Goal: Task Accomplishment & Management: Manage account settings

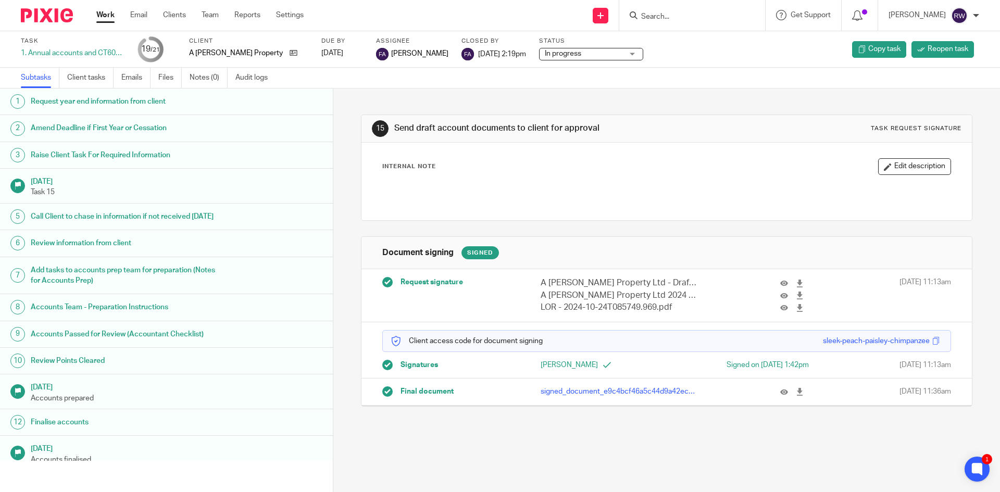
click at [675, 15] on input "Search" at bounding box center [687, 16] width 94 height 9
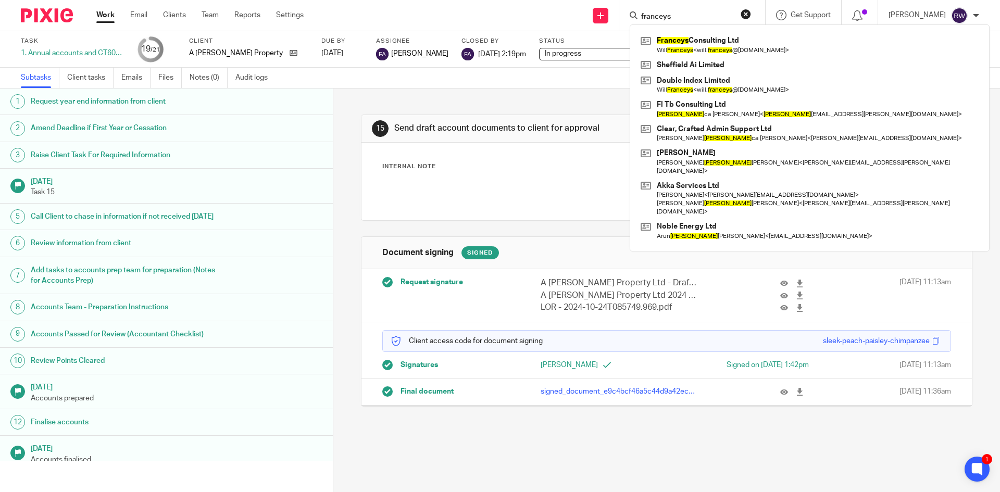
type input "franceys"
click at [687, 29] on div "Franceys Consulting Ltd Will Franceys < will. franceys @gmail.com > Sheffield A…" at bounding box center [810, 137] width 360 height 227
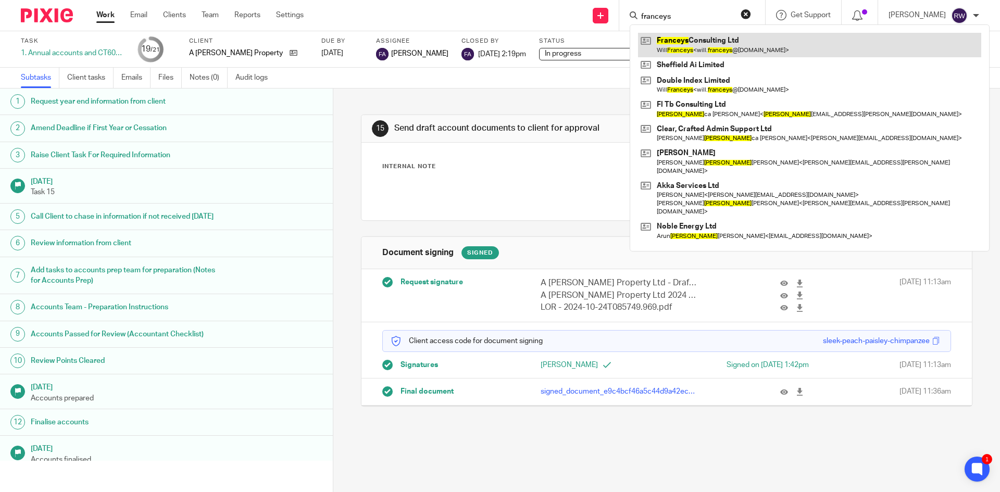
click at [686, 37] on link at bounding box center [809, 45] width 343 height 24
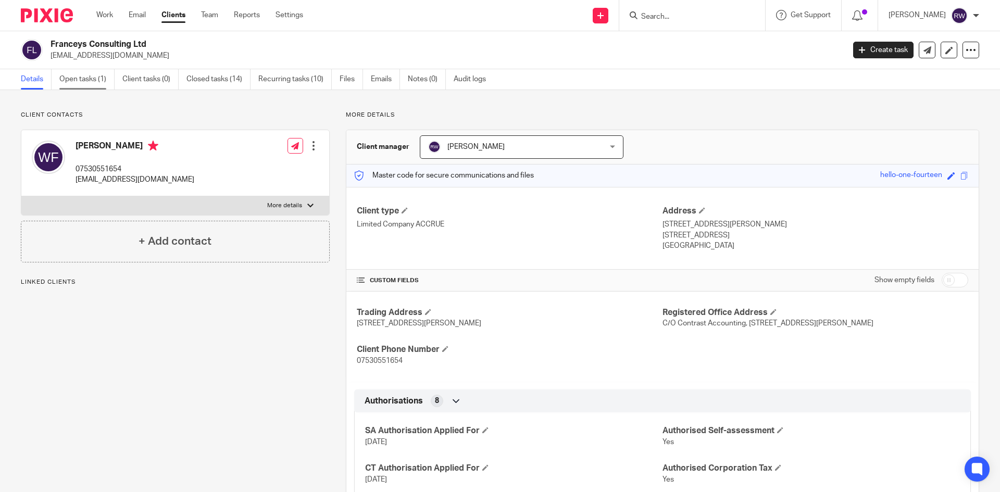
click at [87, 82] on link "Open tasks (1)" at bounding box center [86, 79] width 55 height 20
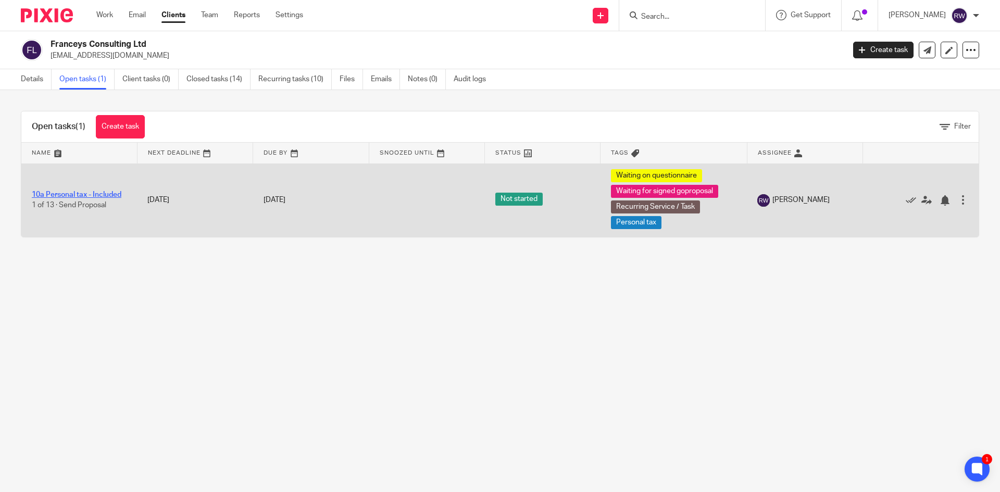
click at [98, 192] on link "10a Personal tax - Included" at bounding box center [77, 194] width 90 height 7
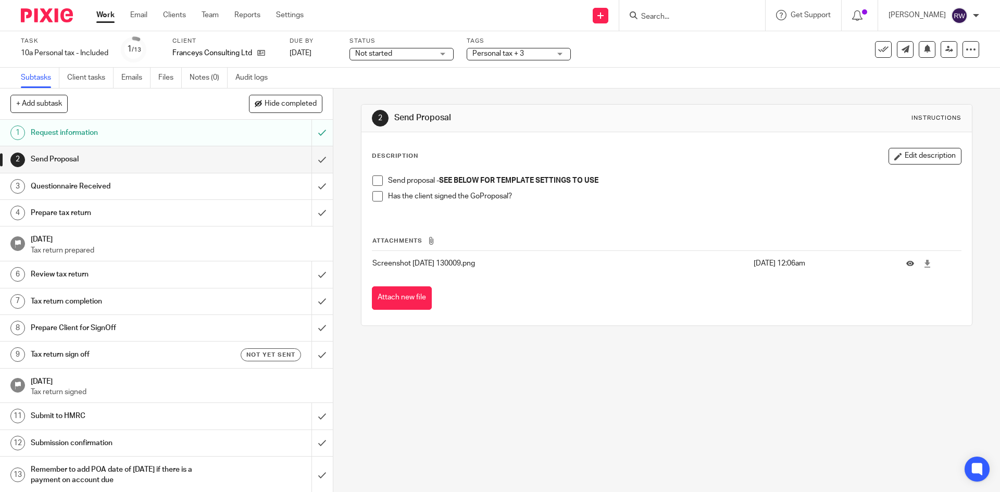
click at [508, 55] on span "Personal tax + 3" at bounding box center [498, 53] width 52 height 7
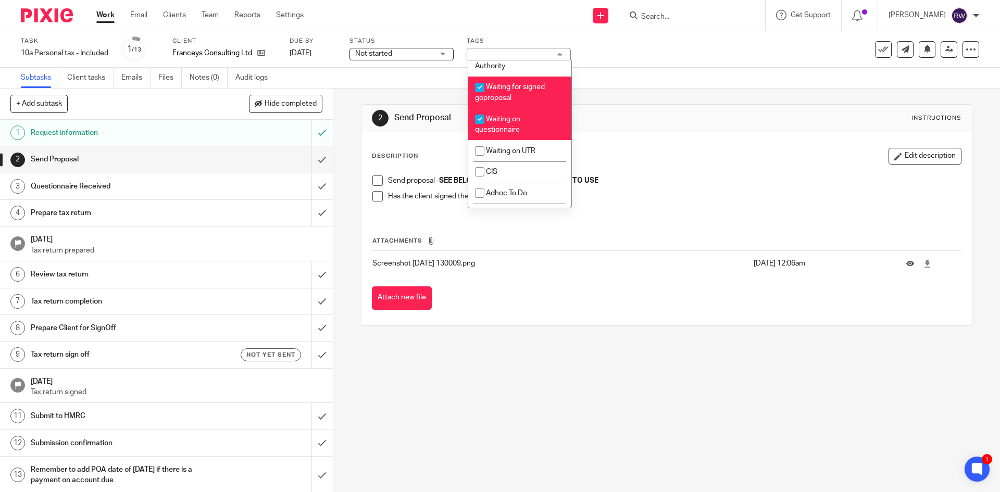
scroll to position [885, 0]
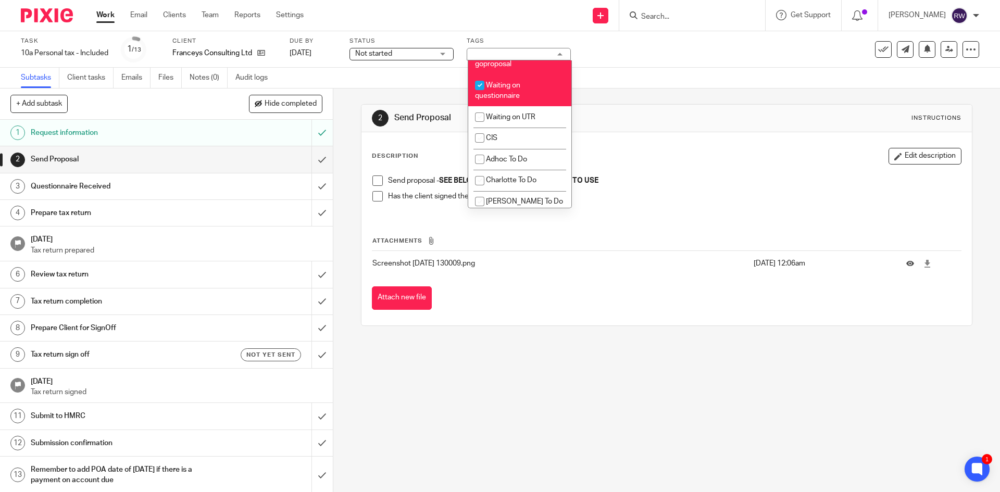
click at [516, 74] on li "Waiting for signed goproposal" at bounding box center [519, 59] width 103 height 32
checkbox input "false"
click at [654, 73] on div "Subtasks Client tasks Emails Files Notes (0) Audit logs" at bounding box center [500, 78] width 1000 height 21
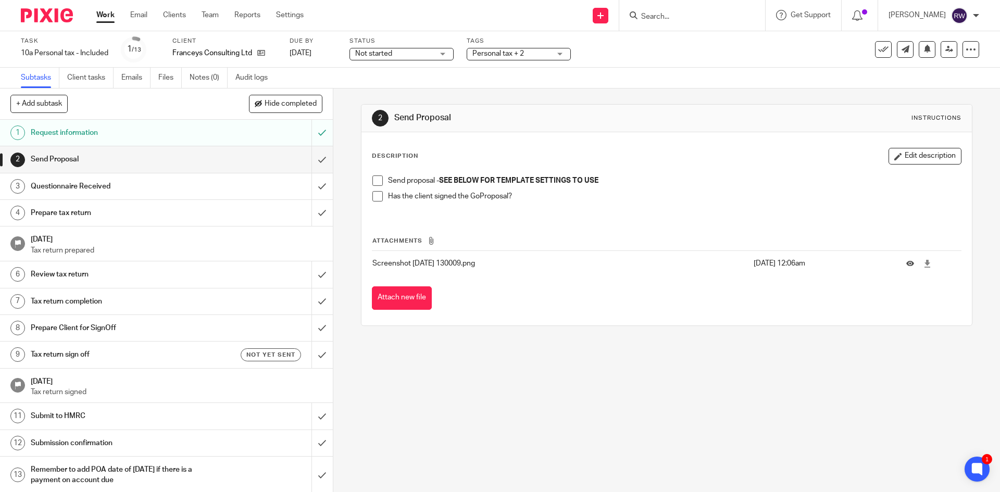
click at [673, 18] on input "Search" at bounding box center [687, 16] width 94 height 9
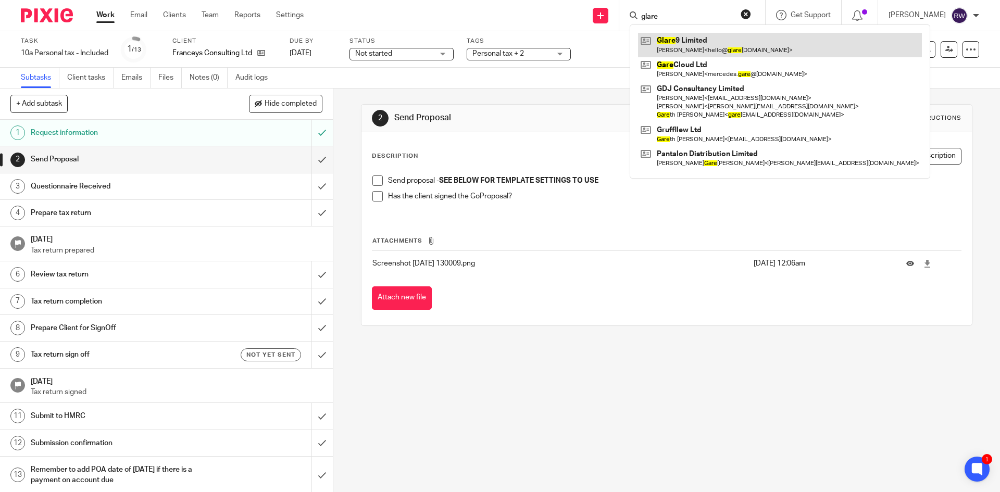
type input "glare"
click at [677, 33] on link at bounding box center [780, 45] width 284 height 24
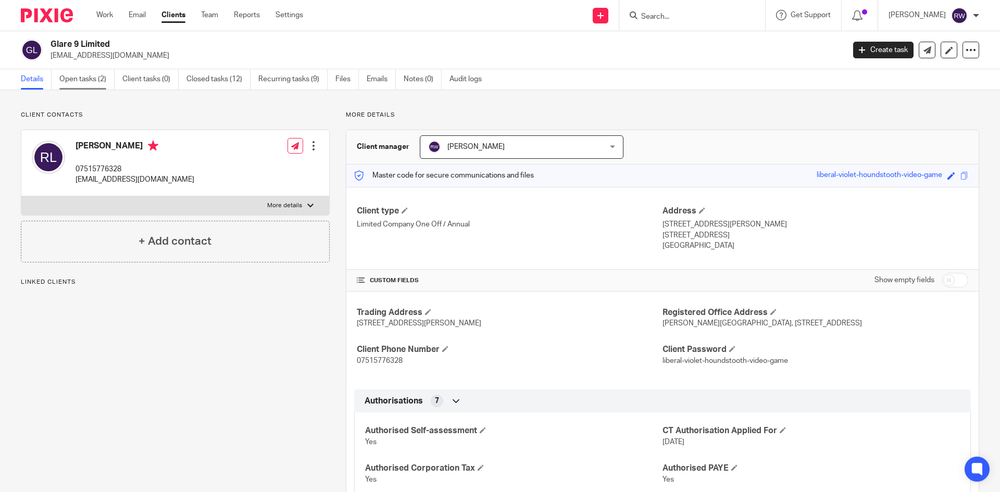
click at [72, 86] on link "Open tasks (2)" at bounding box center [86, 79] width 55 height 20
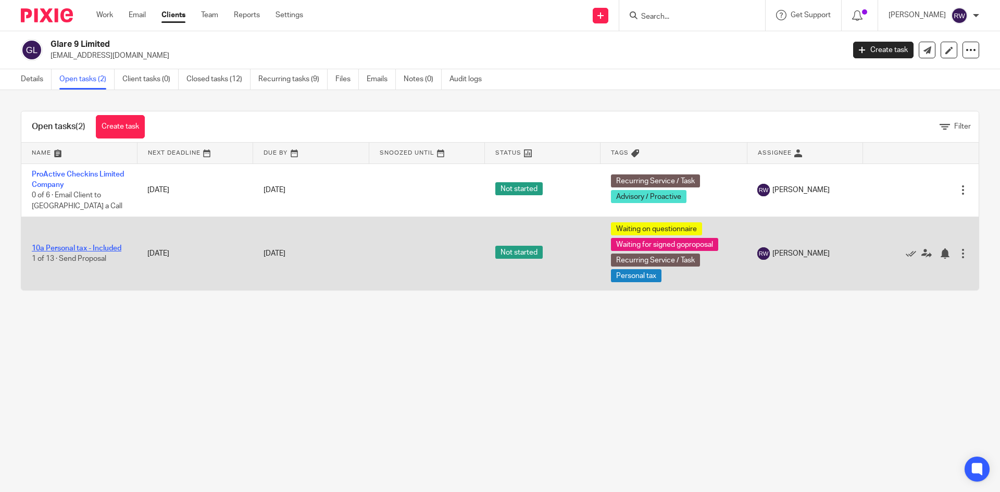
click at [82, 247] on link "10a Personal tax - Included" at bounding box center [77, 248] width 90 height 7
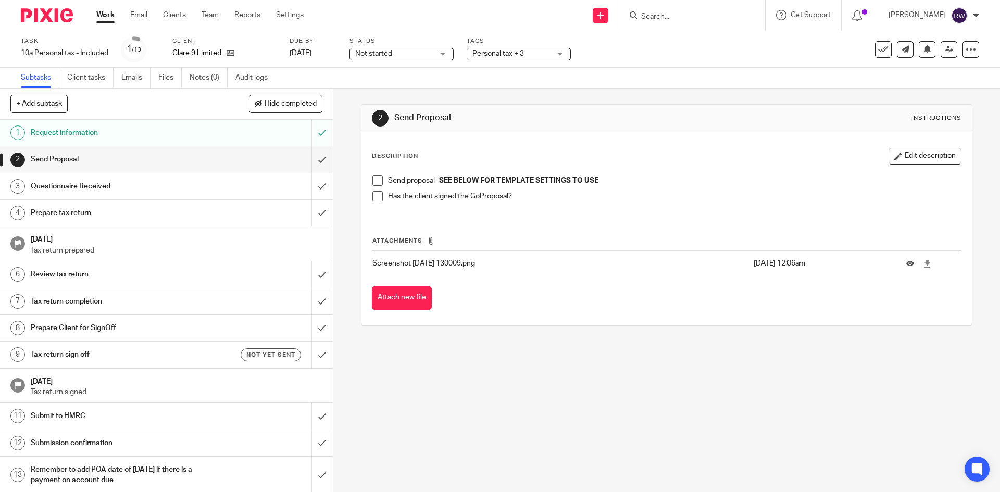
click at [525, 52] on span "Personal tax + 3" at bounding box center [511, 53] width 78 height 11
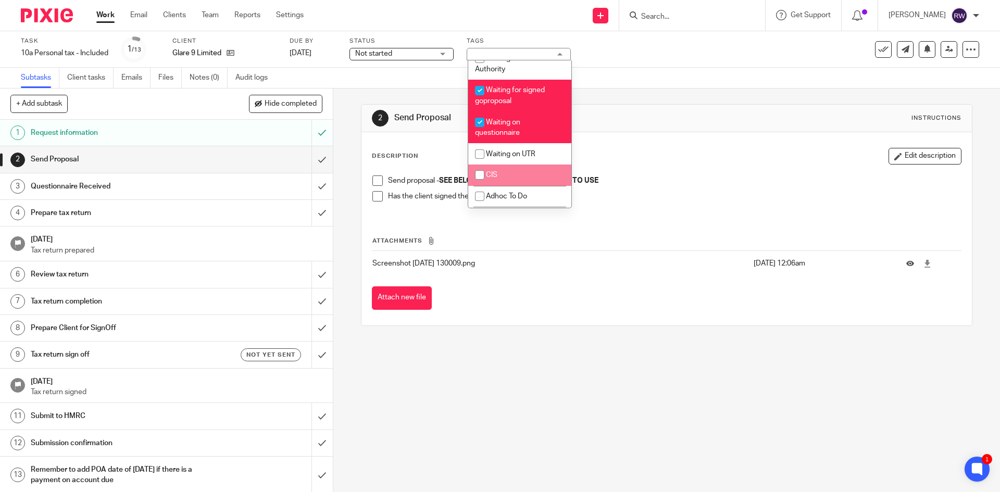
scroll to position [828, 0]
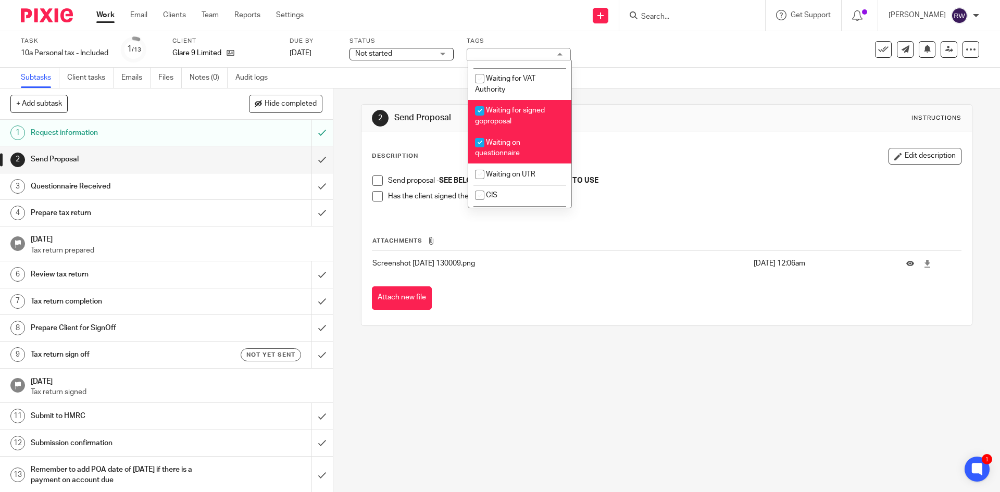
click at [505, 125] on span "Waiting for signed goproposal" at bounding box center [510, 116] width 70 height 18
checkbox input "false"
click at [638, 87] on div "Subtasks Client tasks Emails Files Notes (0) Audit logs" at bounding box center [500, 78] width 1000 height 21
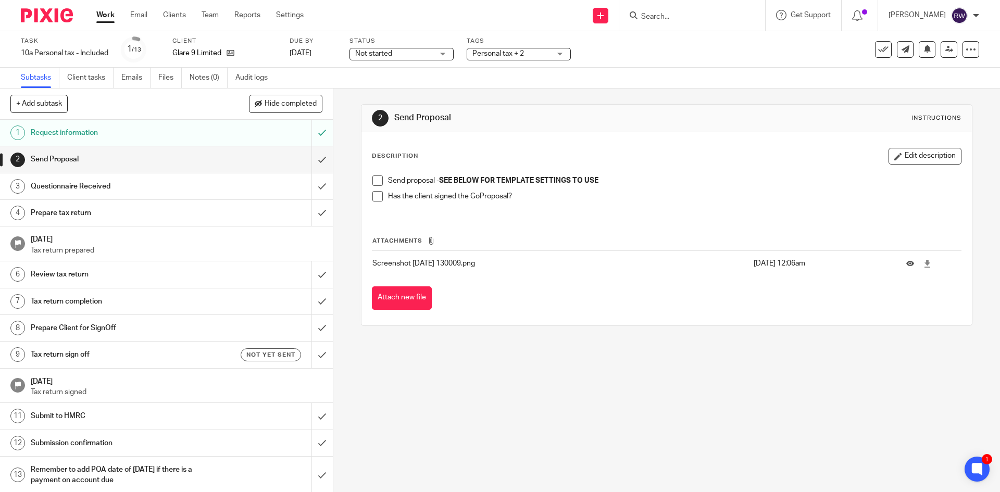
click at [683, 18] on input "Search" at bounding box center [687, 16] width 94 height 9
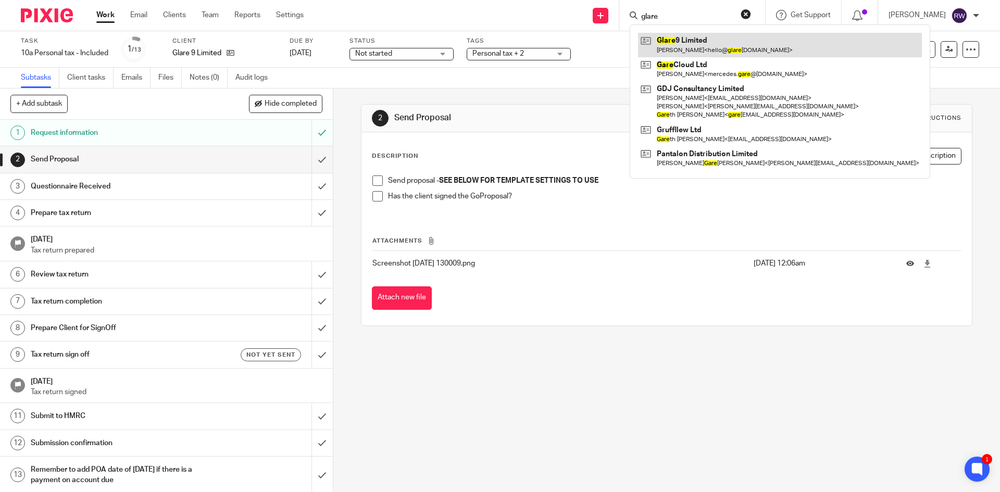
type input "glare"
click at [682, 45] on link at bounding box center [780, 45] width 284 height 24
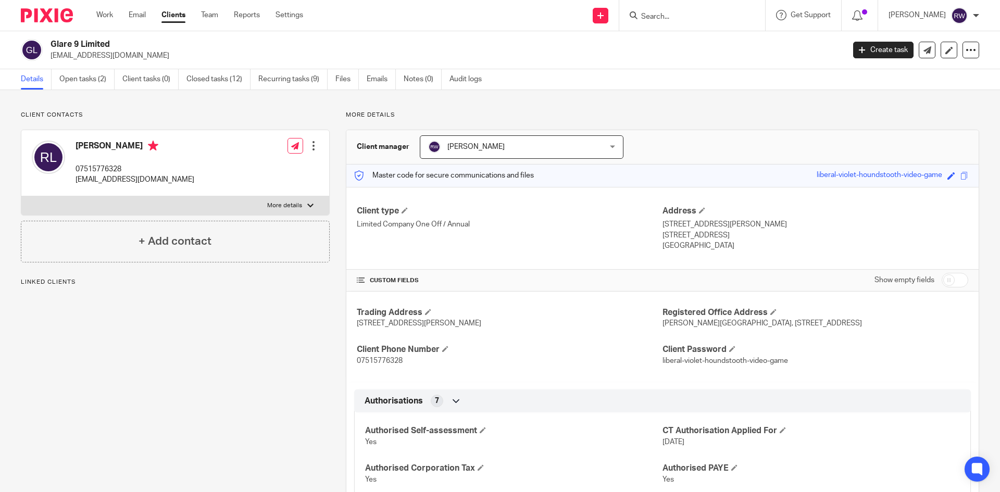
click at [84, 84] on link "Open tasks (2)" at bounding box center [86, 79] width 55 height 20
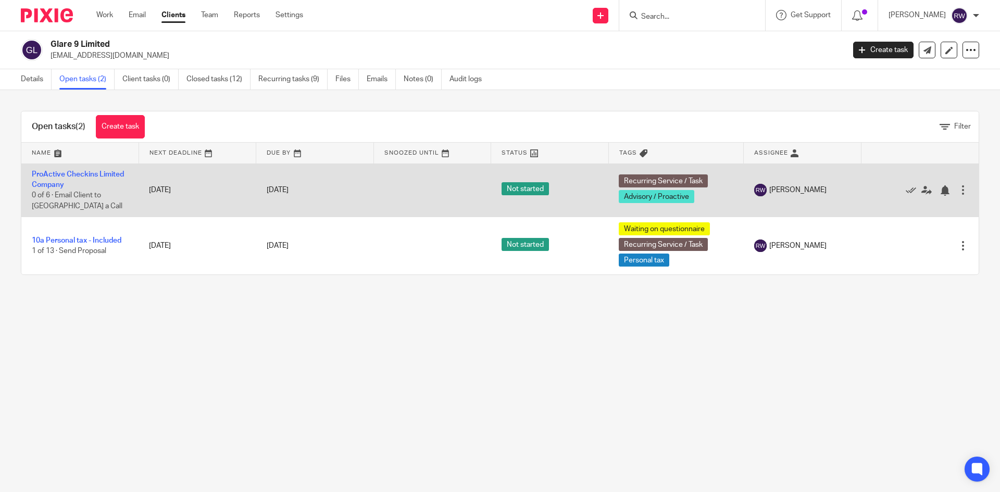
click at [958, 191] on div at bounding box center [963, 190] width 10 height 10
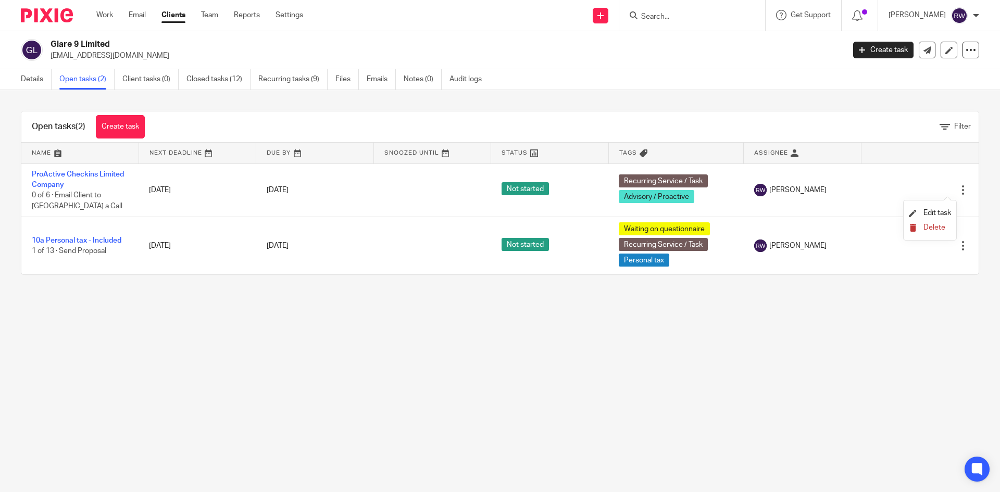
click at [928, 227] on span "Delete" at bounding box center [934, 227] width 22 height 7
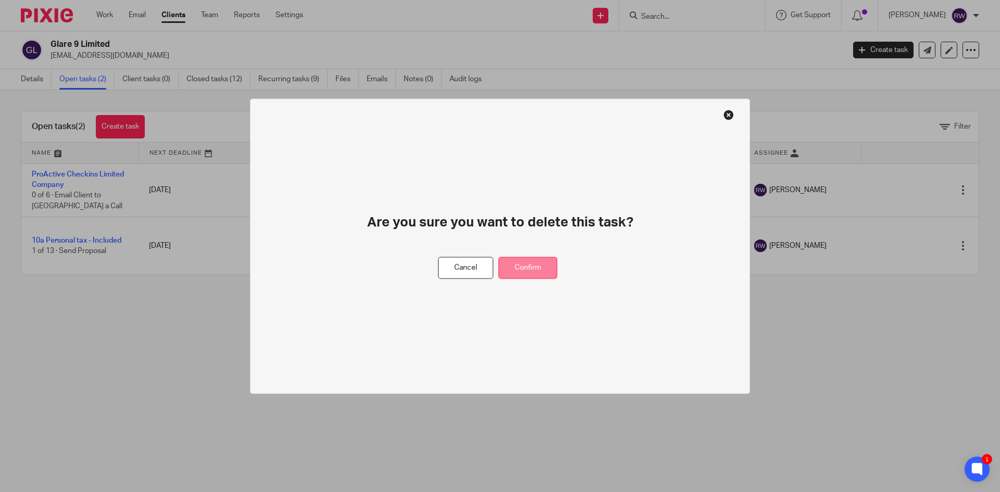
click at [549, 266] on button "Confirm" at bounding box center [527, 268] width 59 height 22
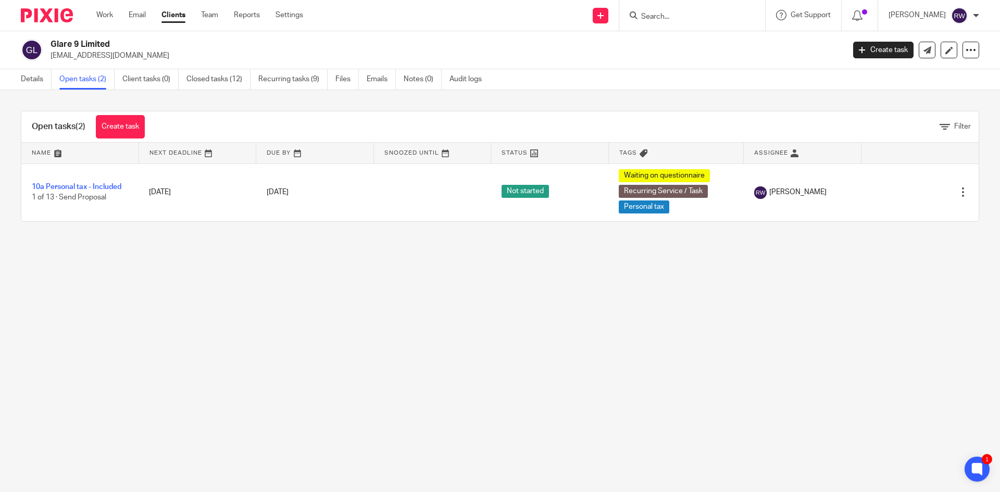
click at [692, 15] on input "Search" at bounding box center [687, 16] width 94 height 9
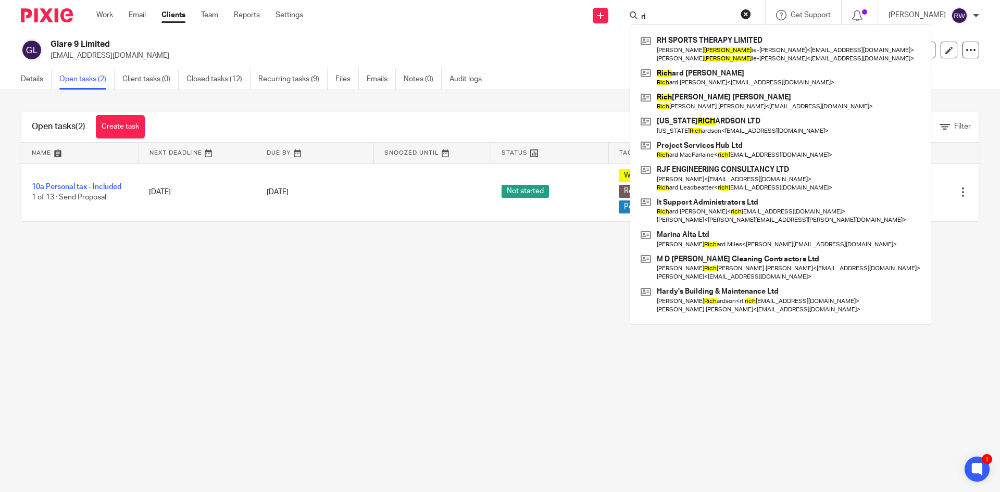
type input "r"
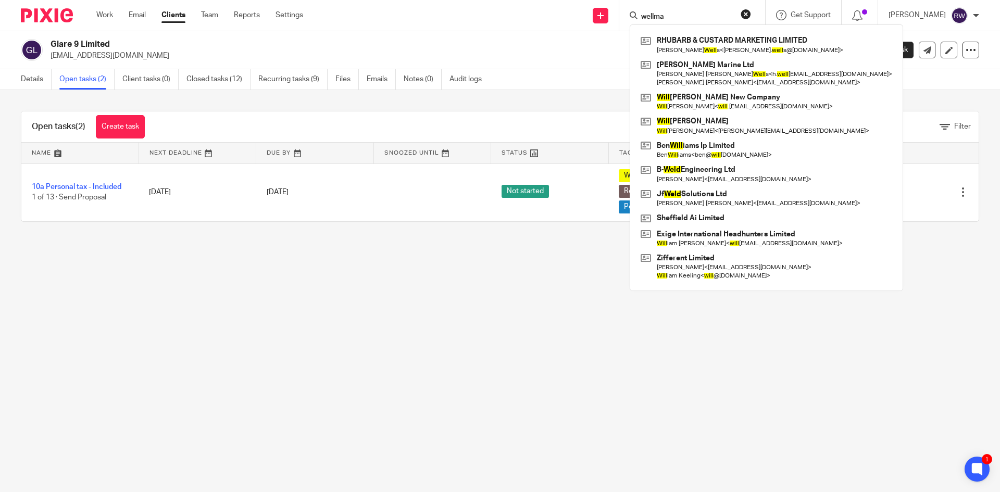
type input "wellman"
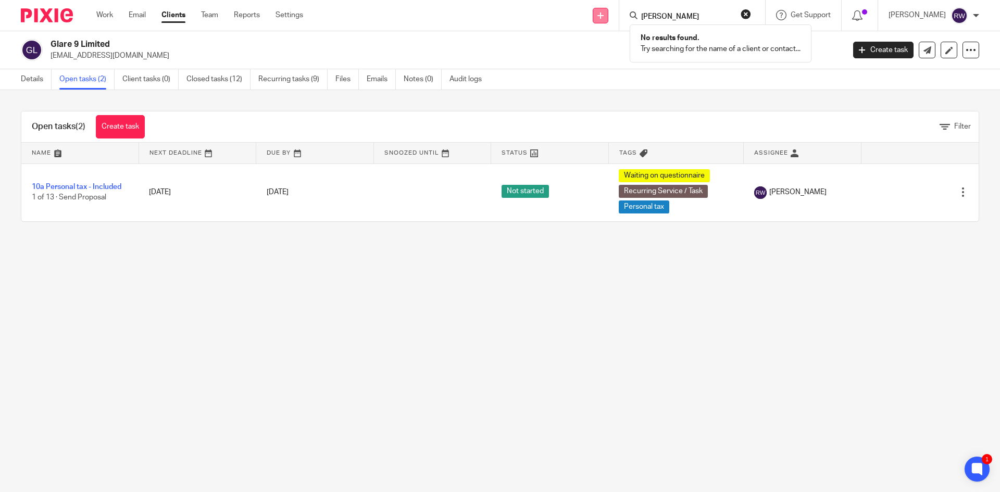
drag, startPoint x: 690, startPoint y: 17, endPoint x: 612, endPoint y: 12, distance: 78.3
click at [612, 12] on div "Send new email Create task Add client Request signature wellman No results foun…" at bounding box center [659, 15] width 681 height 31
click at [677, 10] on form at bounding box center [695, 15] width 111 height 13
click at [668, 14] on input "Search" at bounding box center [687, 16] width 94 height 9
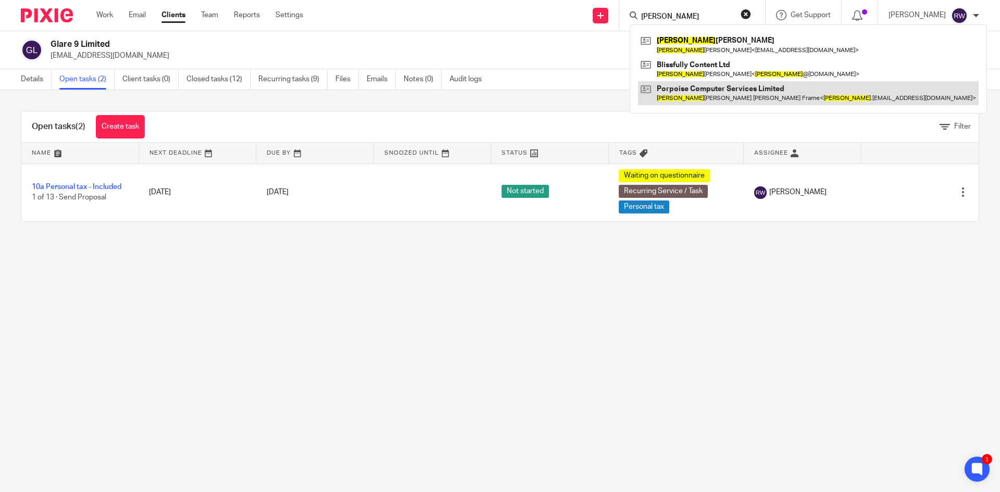
type input "simon"
click at [696, 100] on link at bounding box center [808, 93] width 341 height 24
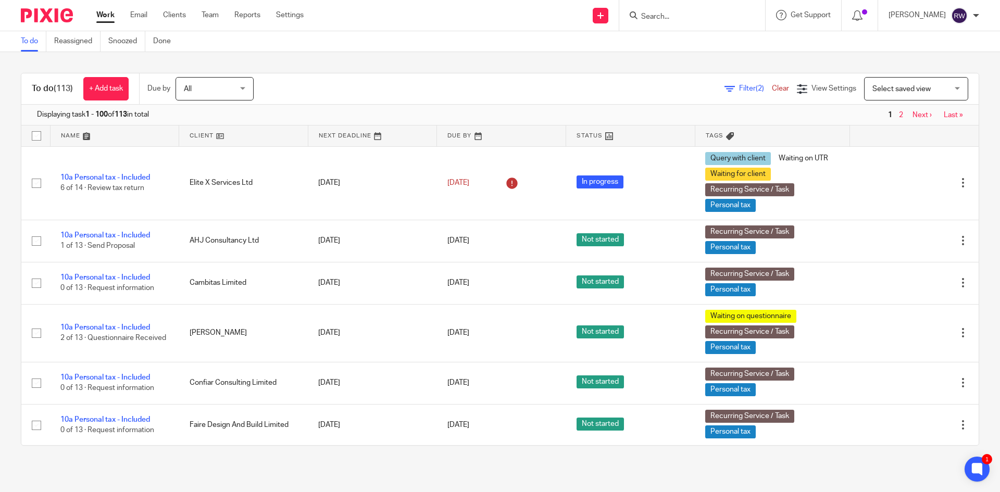
scroll to position [649, 0]
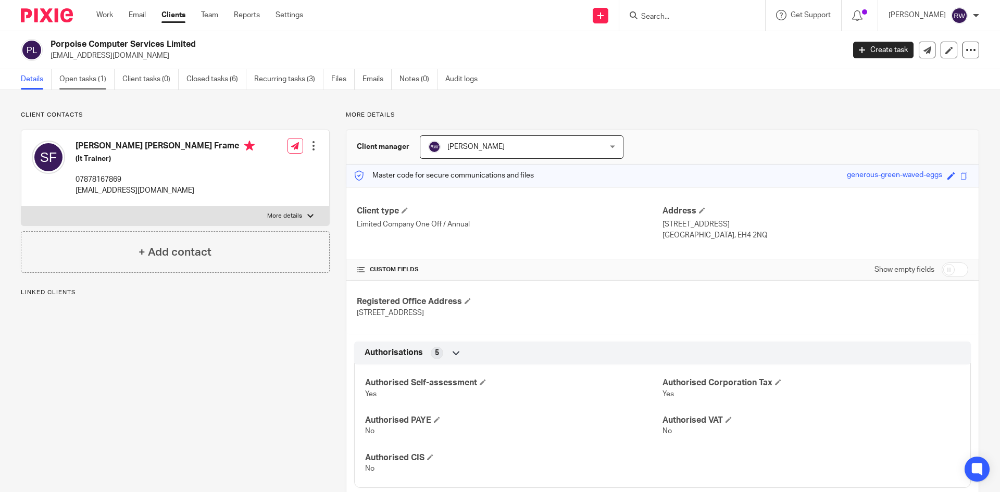
click at [89, 88] on link "Open tasks (1)" at bounding box center [86, 79] width 55 height 20
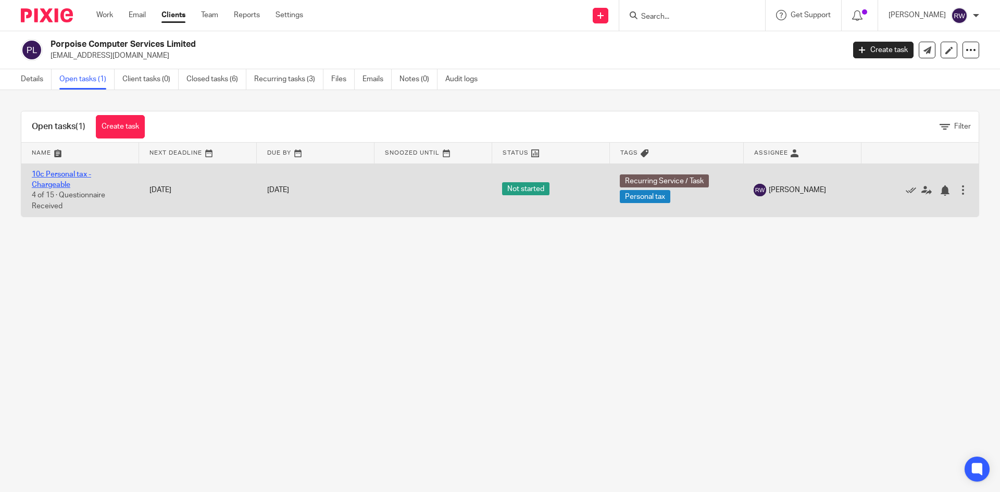
click at [71, 176] on link "10c Personal tax - Chargeable" at bounding box center [61, 180] width 59 height 18
click at [57, 175] on link "10c Personal tax - Chargeable" at bounding box center [61, 180] width 59 height 18
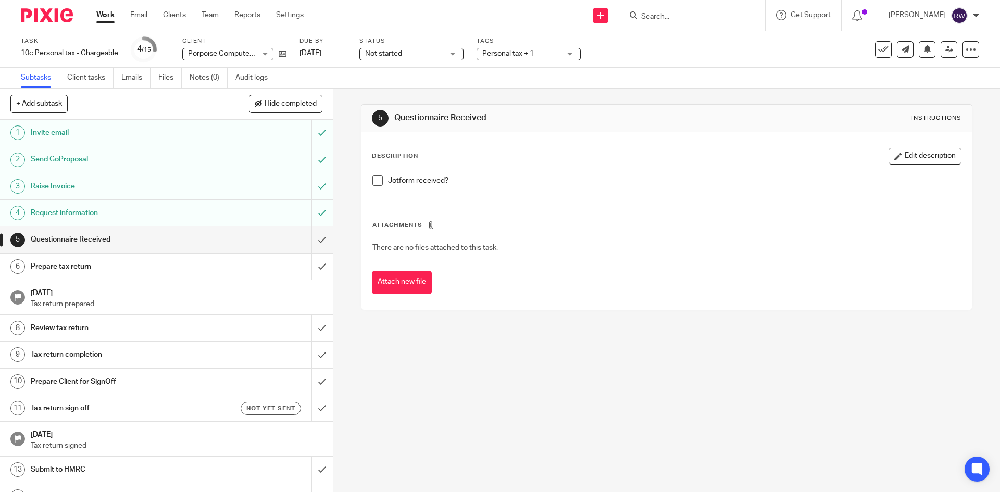
click at [379, 181] on span at bounding box center [377, 180] width 10 height 10
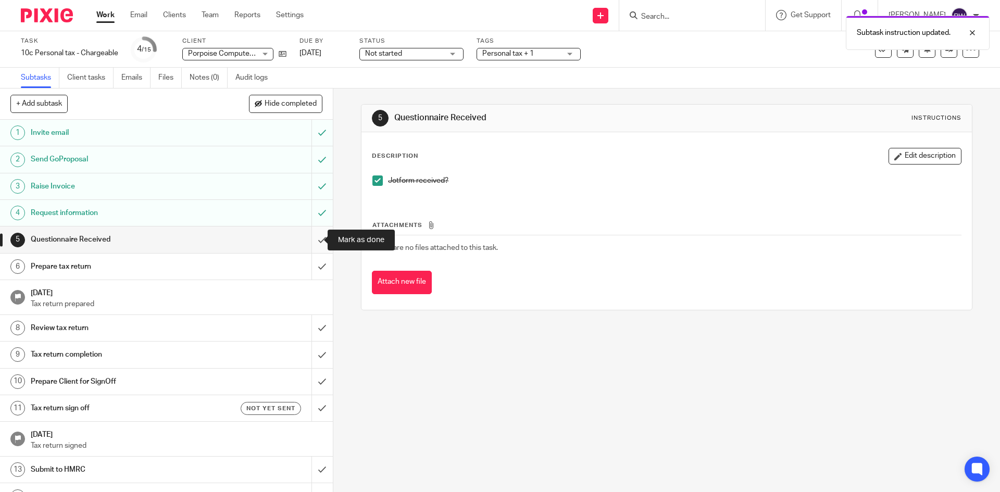
click at [315, 239] on input "submit" at bounding box center [166, 240] width 333 height 26
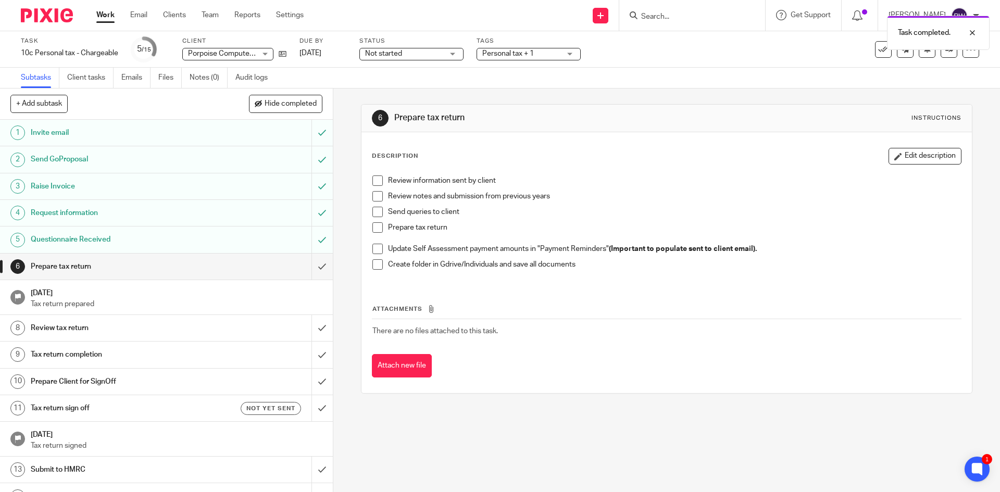
click at [534, 52] on span "Personal tax + 1" at bounding box center [508, 53] width 52 height 7
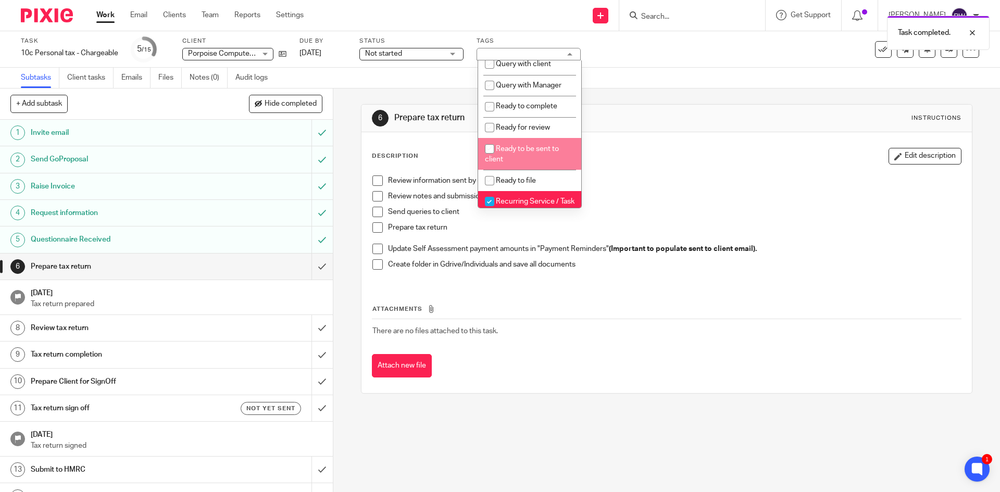
scroll to position [365, 0]
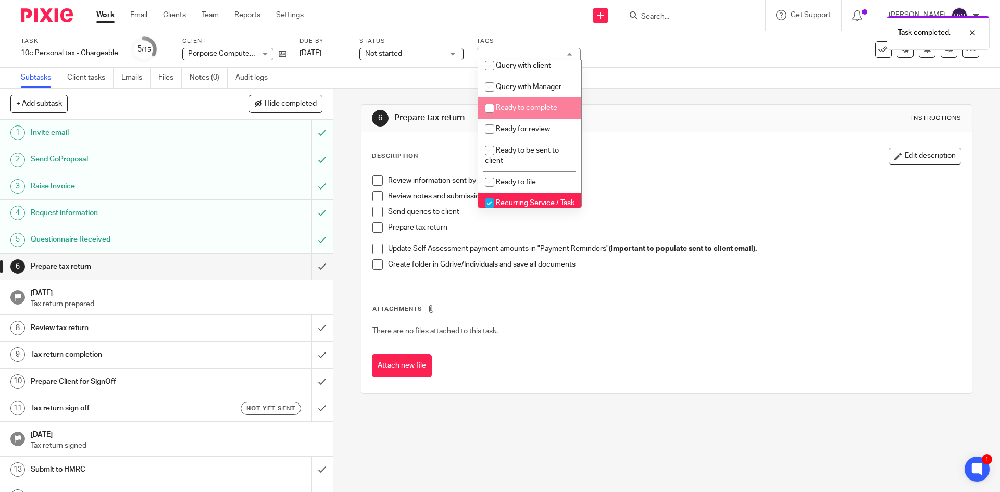
click at [546, 111] on span "Ready to complete" at bounding box center [526, 107] width 61 height 7
checkbox input "true"
click at [660, 54] on div "Task 10c Personal tax - Chargeable Save 10c Personal tax - Chargeable 5 /15 Cli…" at bounding box center [420, 49] width 798 height 25
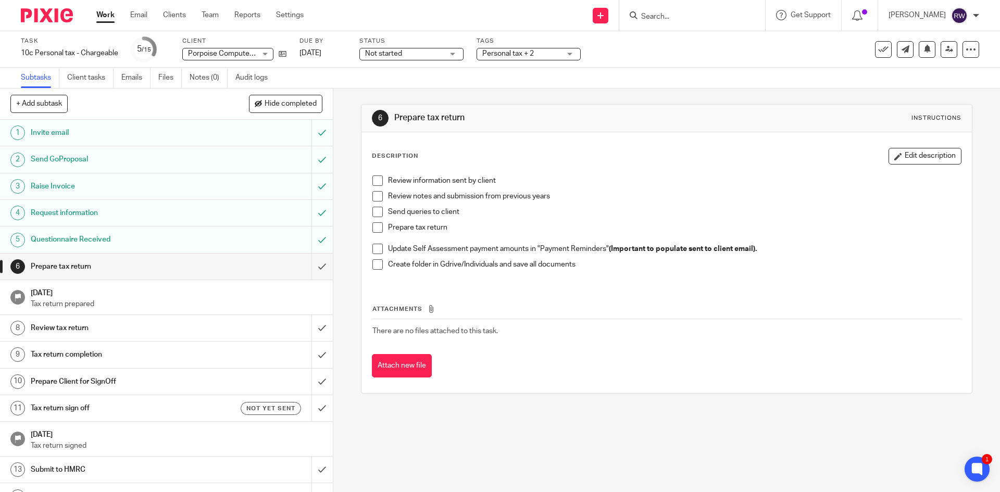
click at [686, 15] on input "Search" at bounding box center [687, 16] width 94 height 9
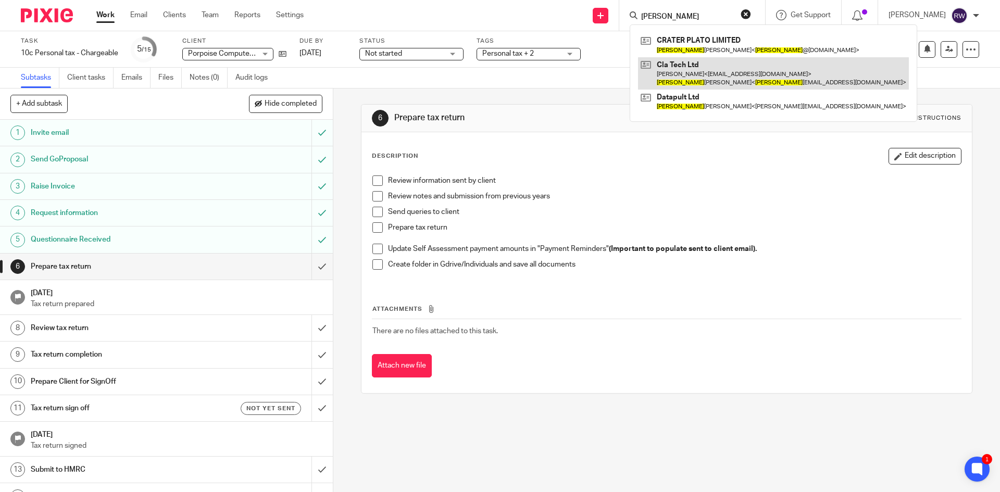
type input "craig"
click at [699, 68] on link at bounding box center [773, 73] width 271 height 32
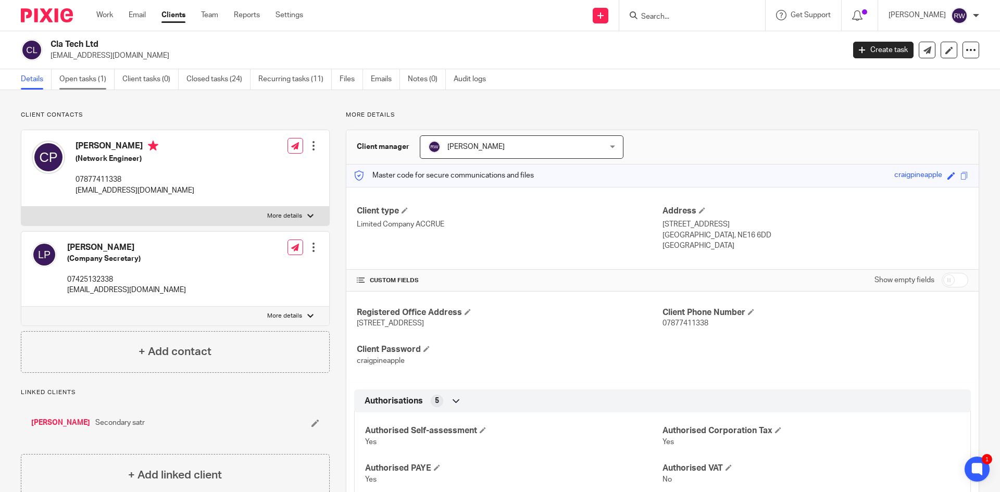
click at [90, 83] on link "Open tasks (1)" at bounding box center [86, 79] width 55 height 20
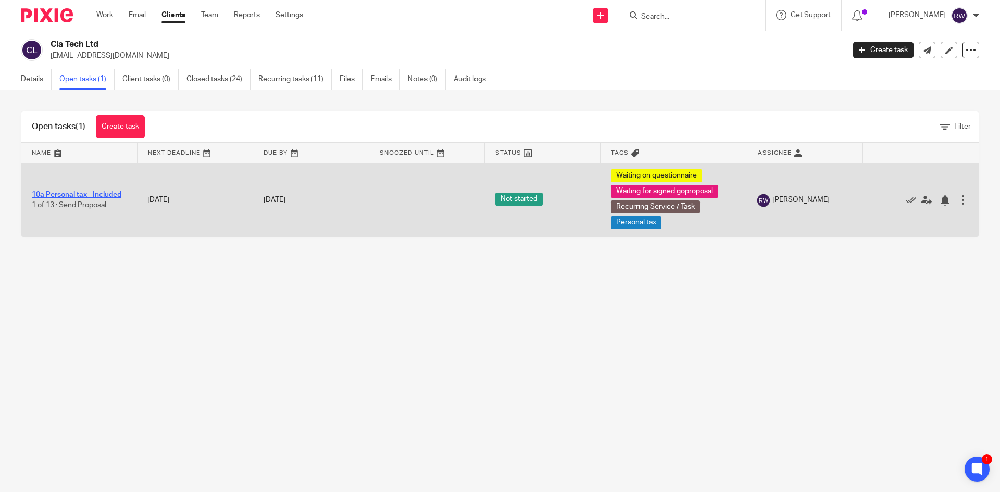
click at [58, 192] on link "10a Personal tax - Included" at bounding box center [77, 194] width 90 height 7
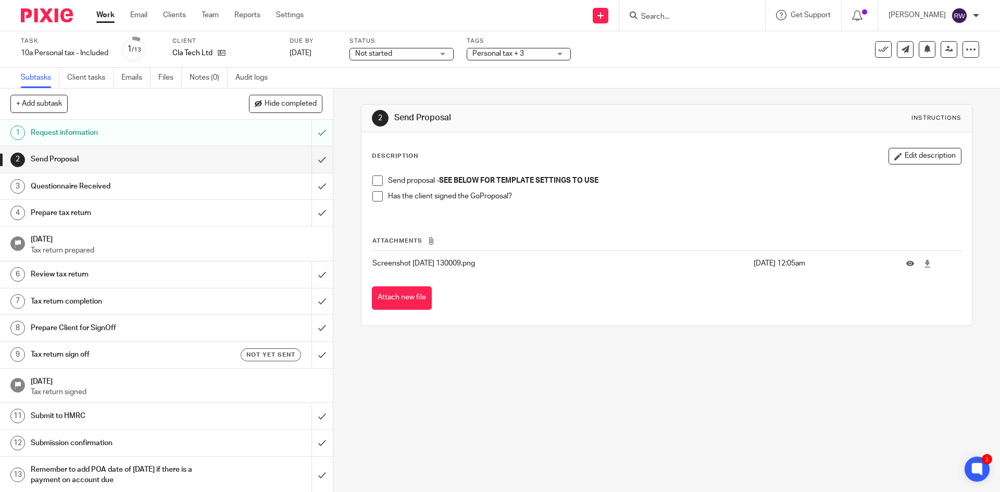
click at [378, 176] on span at bounding box center [377, 180] width 10 height 10
click at [373, 199] on span at bounding box center [377, 196] width 10 height 10
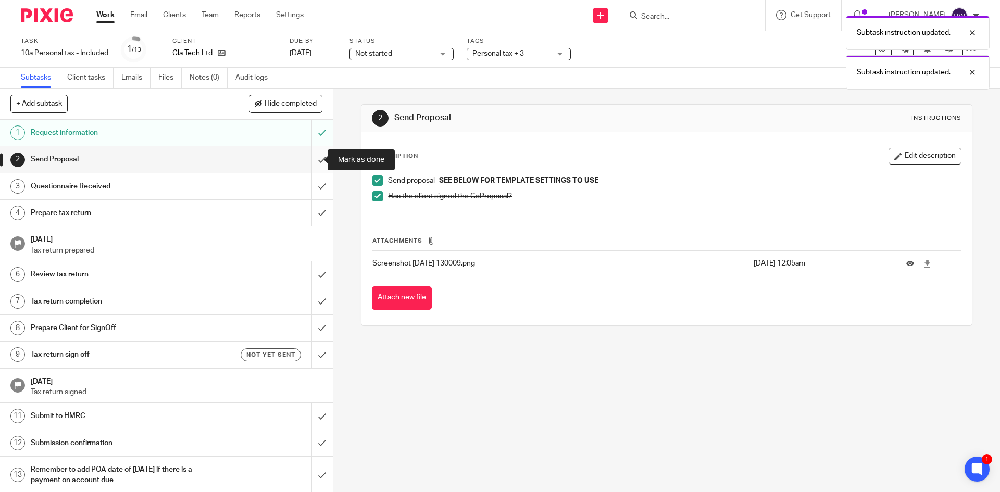
click at [312, 161] on input "submit" at bounding box center [166, 159] width 333 height 26
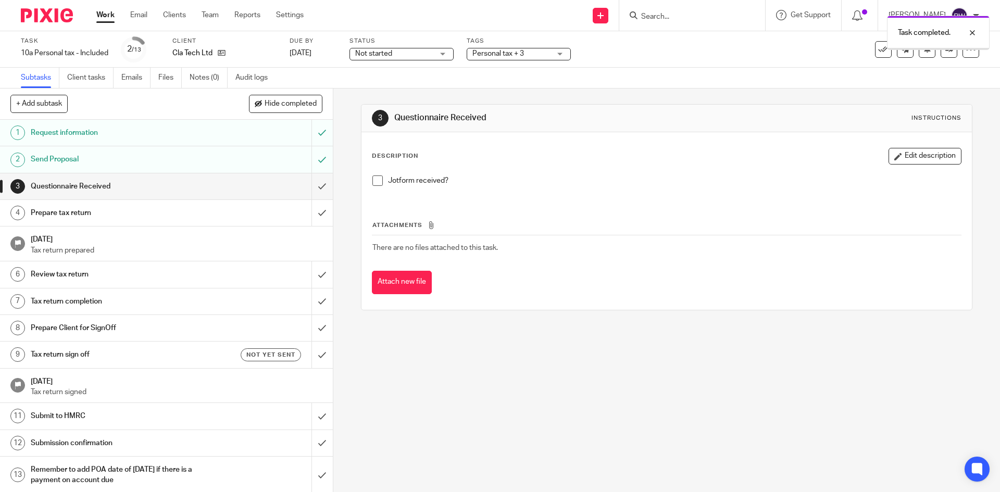
click at [520, 56] on span "Personal tax + 3" at bounding box center [498, 53] width 52 height 7
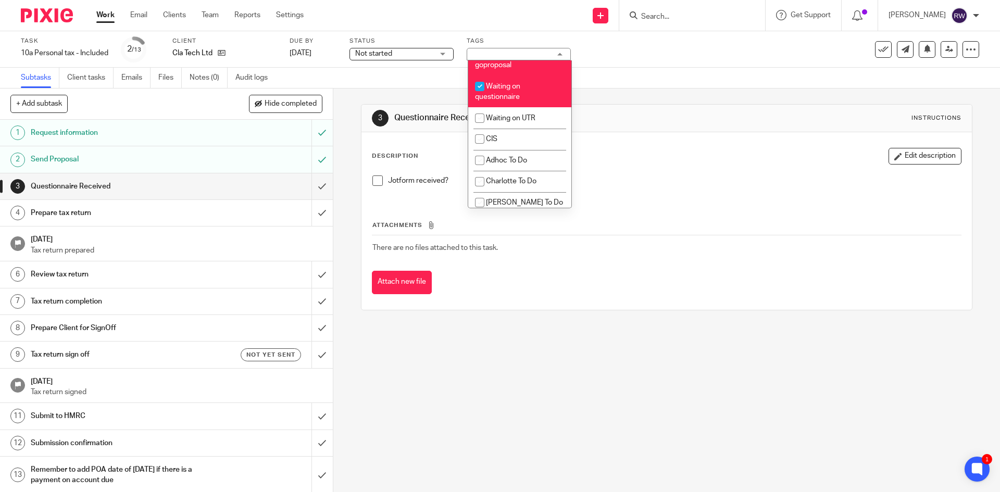
scroll to position [885, 0]
click at [516, 74] on li "Waiting for signed goproposal" at bounding box center [519, 59] width 103 height 32
checkbox input "false"
click at [618, 61] on div "Task 10a Personal tax - Included Save 10a Personal tax - Included 2 /13 Client …" at bounding box center [420, 49] width 798 height 25
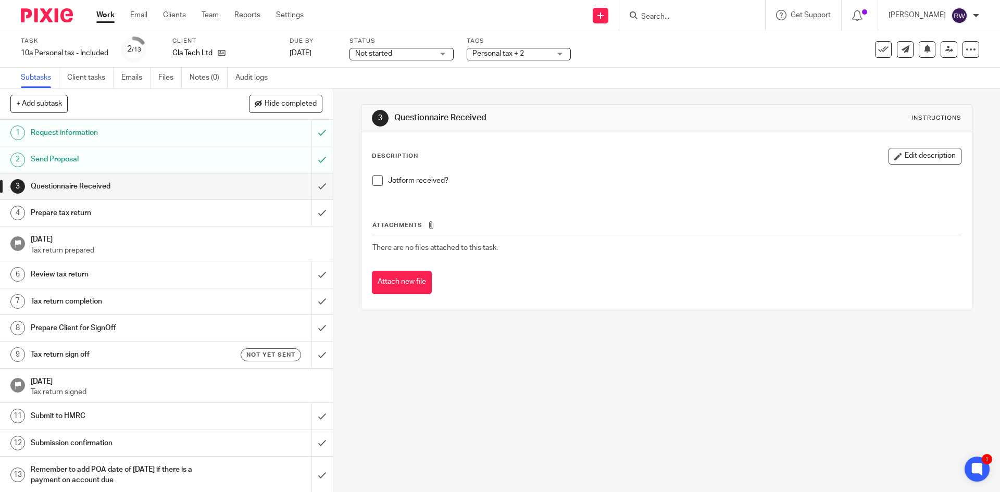
click at [671, 18] on input "Search" at bounding box center [687, 16] width 94 height 9
type input "wonder"
click at [679, 43] on link at bounding box center [737, 45] width 198 height 24
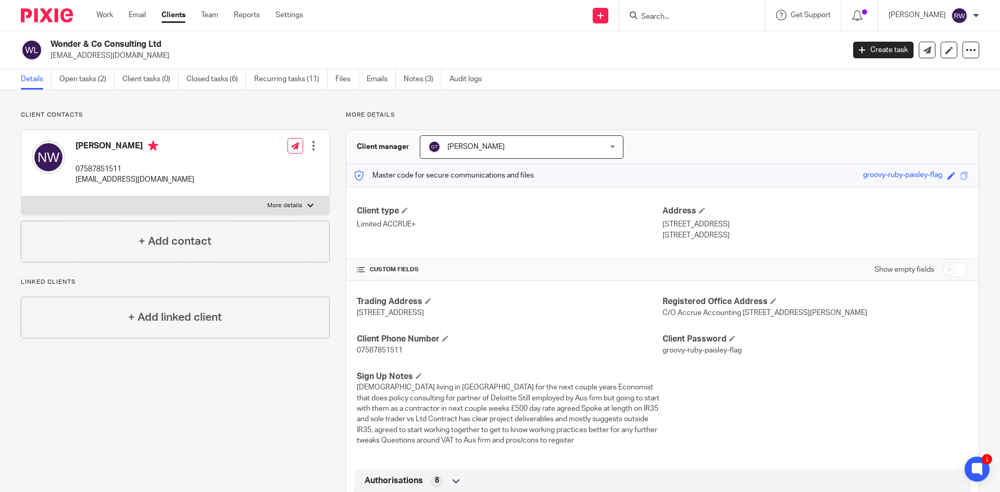
click at [953, 268] on input "checkbox" at bounding box center [954, 269] width 27 height 15
checkbox input "true"
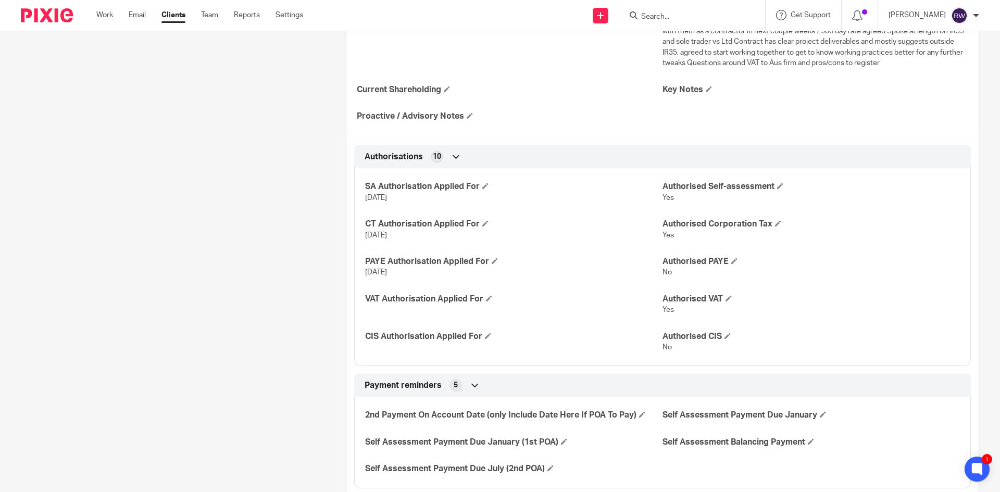
scroll to position [417, 0]
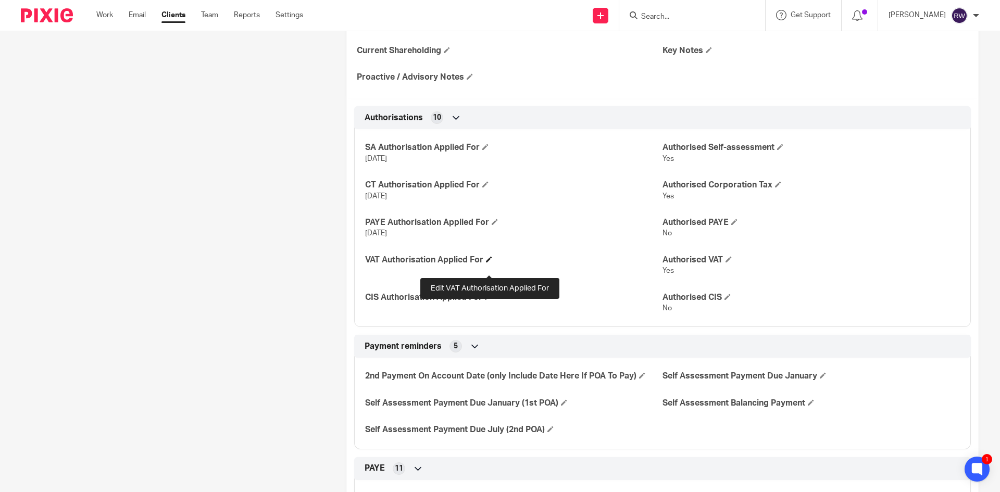
click at [490, 262] on span at bounding box center [489, 259] width 6 height 6
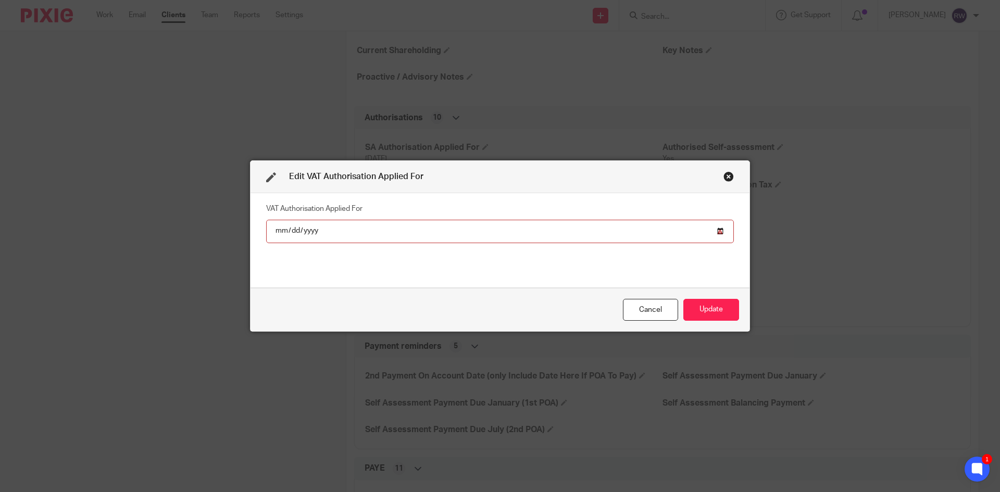
type input "252025-09-18"
type input "2025-09-18"
click at [284, 231] on input "2025-09-18" at bounding box center [500, 231] width 468 height 23
type input "2025-09-18"
type input "82025-09-18"
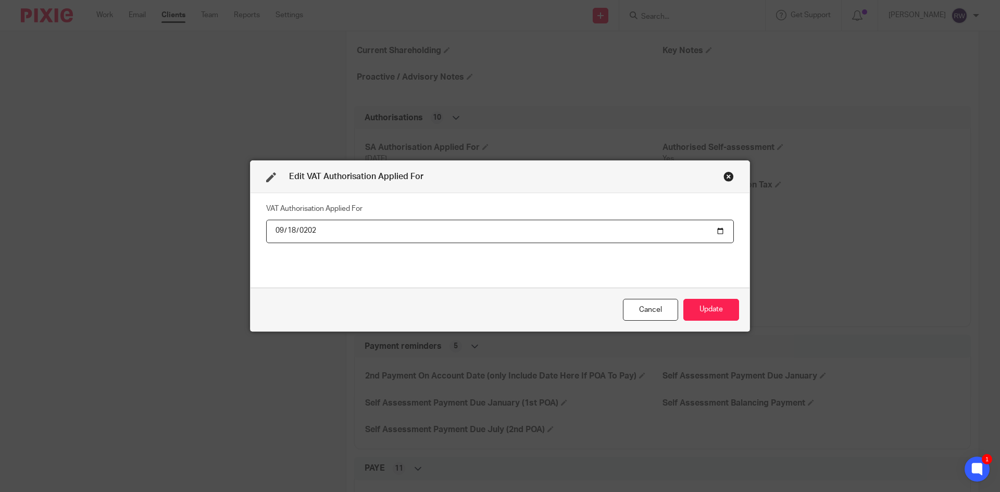
type input "2025-09-18"
click at [291, 230] on input "2025-09-18" at bounding box center [500, 231] width 468 height 23
type input "2025-08-18"
click at [711, 312] on button "Update" at bounding box center [711, 310] width 56 height 22
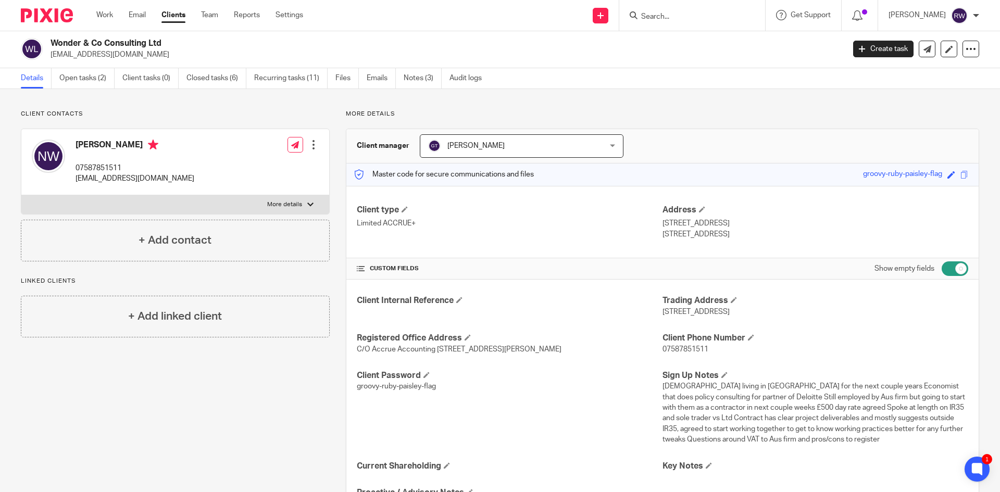
scroll to position [0, 0]
click at [664, 20] on input "Search" at bounding box center [687, 16] width 94 height 9
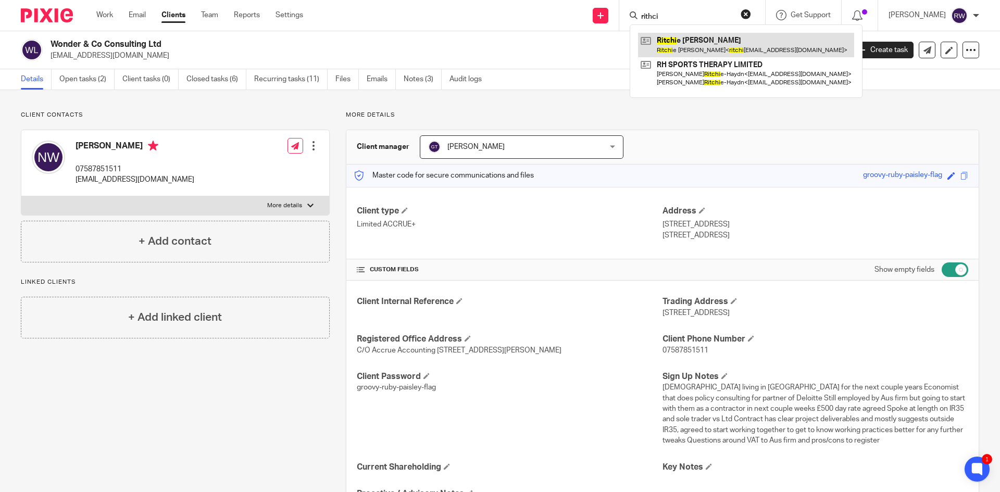
type input "rithci"
click at [690, 45] on link at bounding box center [746, 45] width 216 height 24
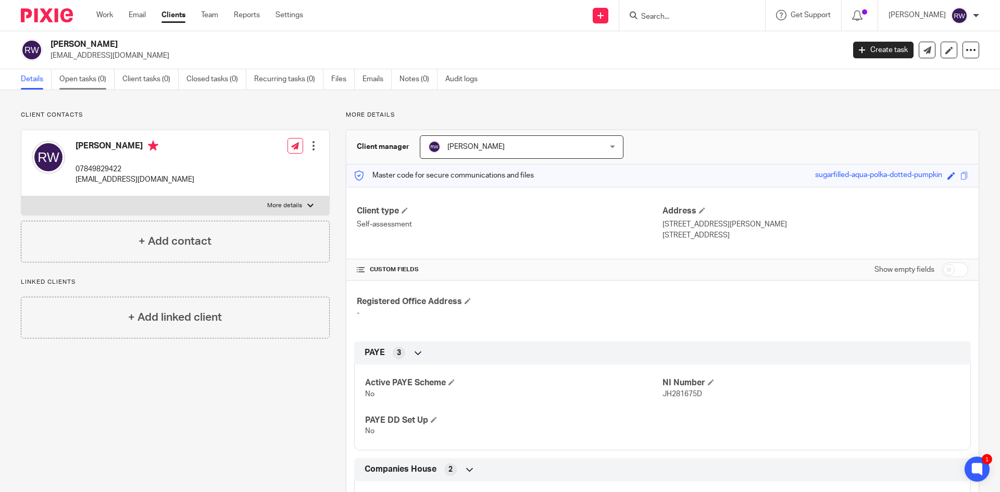
click at [92, 87] on link "Open tasks (0)" at bounding box center [86, 79] width 55 height 20
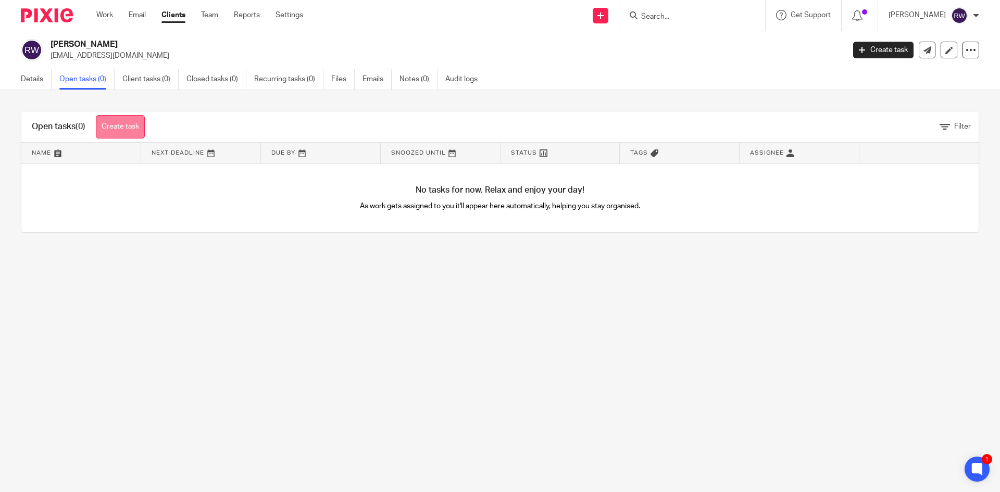
click at [119, 128] on link "Create task" at bounding box center [120, 126] width 49 height 23
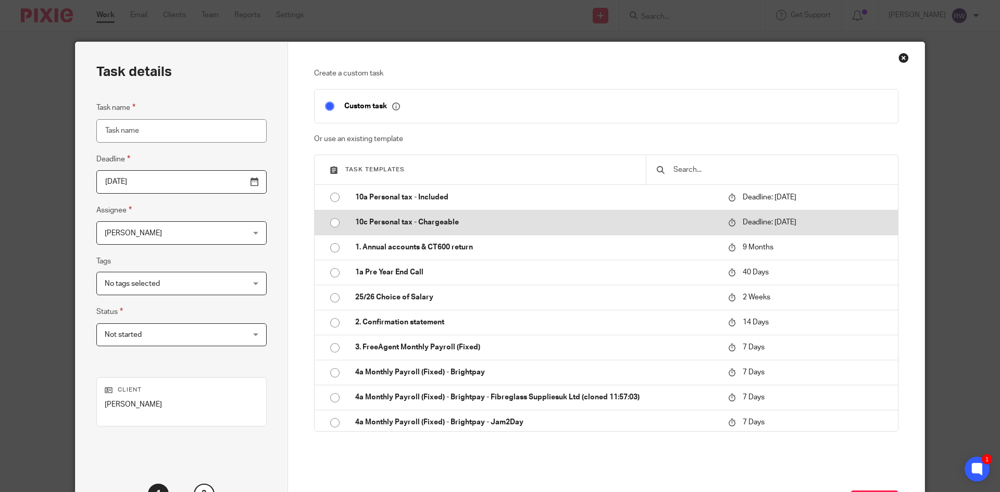
click at [430, 214] on td "10c Personal tax - Chargeable" at bounding box center [534, 222] width 378 height 25
type input "2026-01-31"
type input "10c Personal tax - Chargeable"
checkbox input "false"
radio input "true"
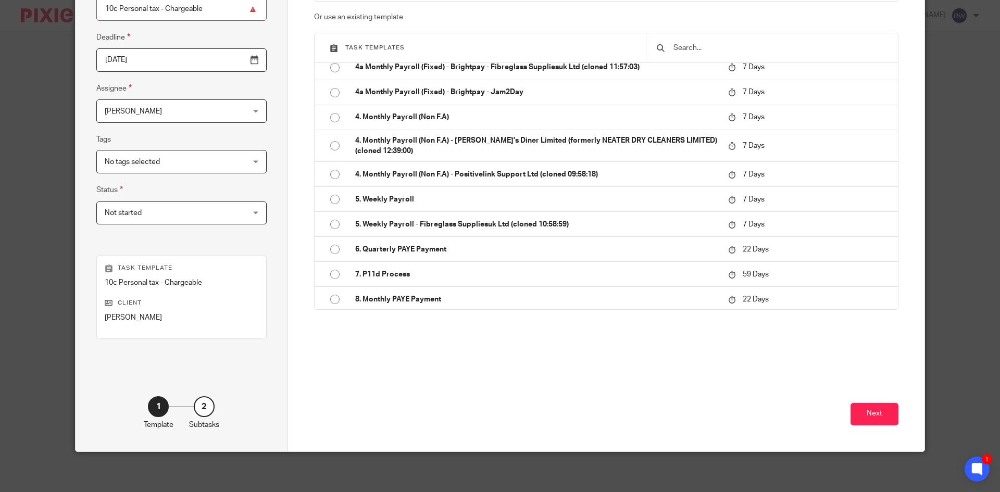
scroll to position [123, 0]
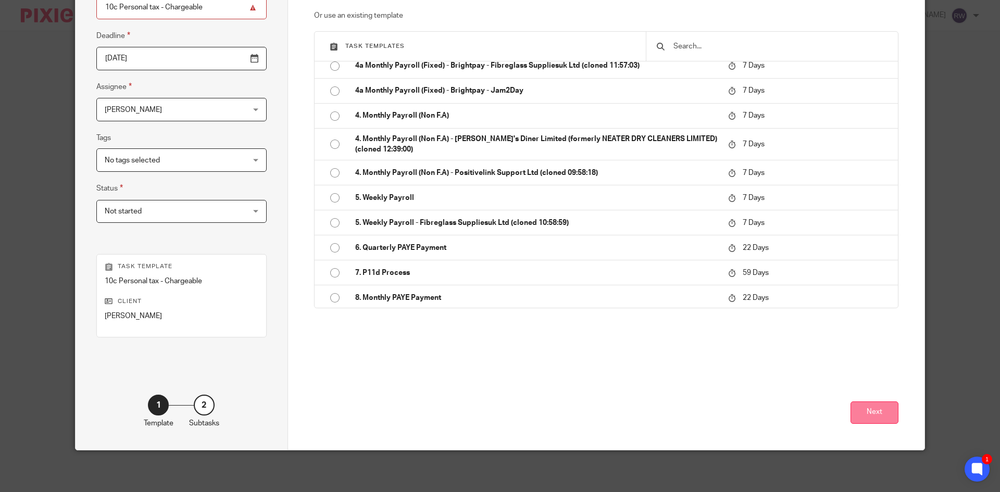
click at [860, 413] on button "Next" at bounding box center [874, 412] width 48 height 22
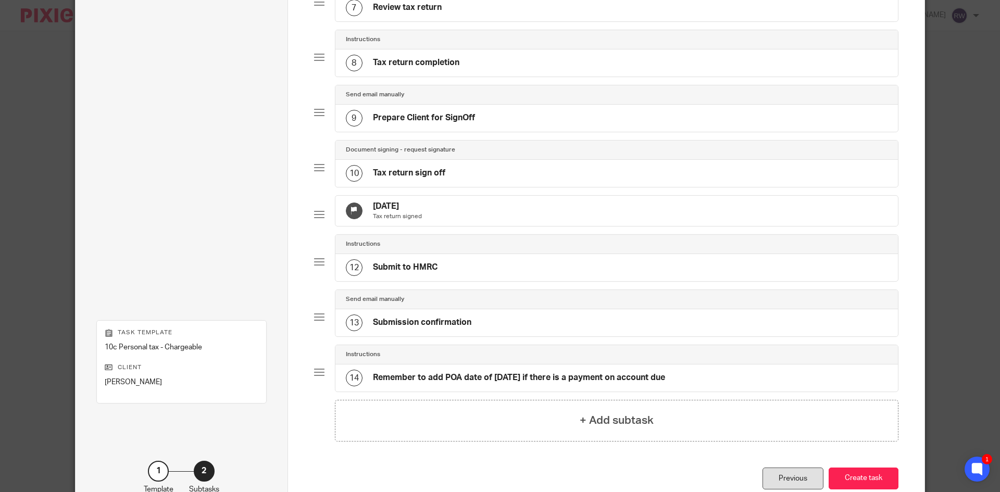
scroll to position [519, 0]
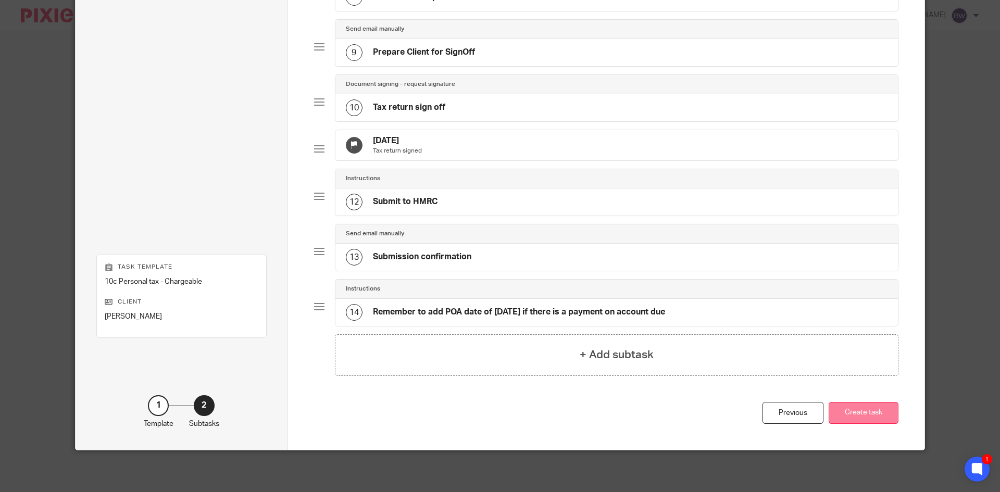
click at [868, 415] on button "Create task" at bounding box center [863, 413] width 70 height 22
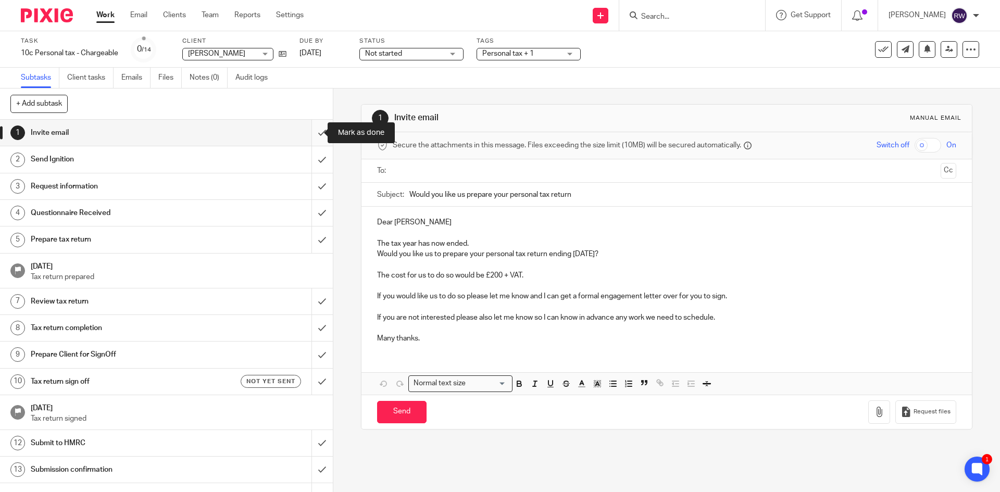
click at [310, 129] on input "submit" at bounding box center [166, 133] width 333 height 26
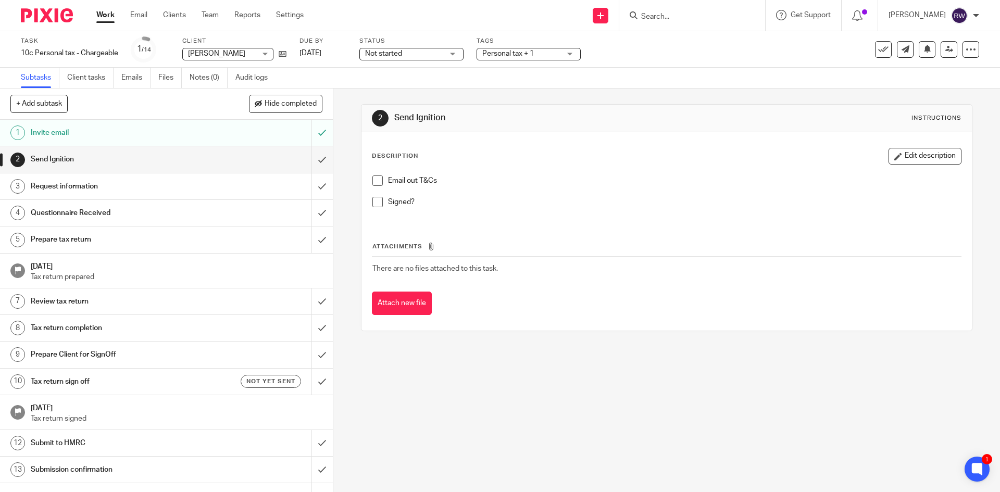
click at [372, 184] on span at bounding box center [377, 180] width 10 height 10
click at [377, 200] on span at bounding box center [377, 202] width 10 height 10
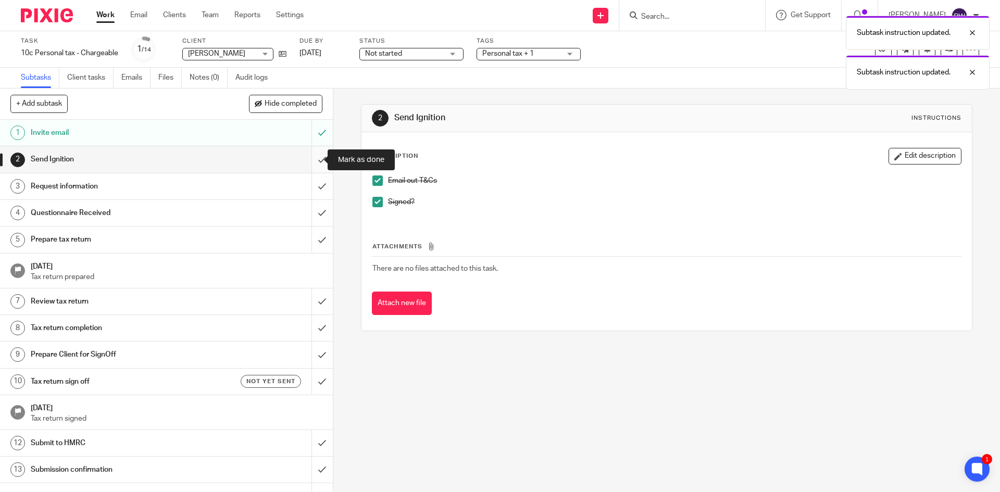
click at [308, 155] on input "submit" at bounding box center [166, 159] width 333 height 26
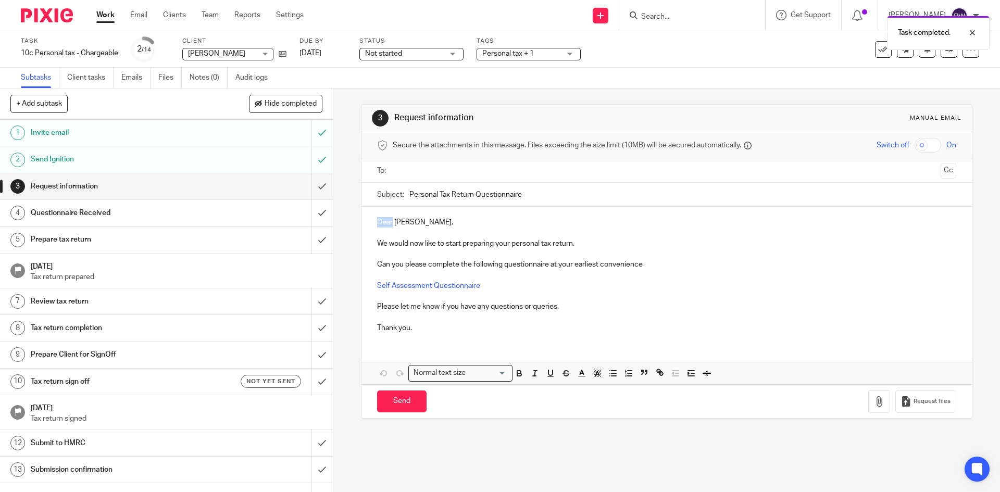
drag, startPoint x: 389, startPoint y: 222, endPoint x: 361, endPoint y: 222, distance: 28.1
click at [361, 222] on div "Dear [PERSON_NAME], We would now like to start preparing your personal tax retu…" at bounding box center [666, 274] width 610 height 134
click at [411, 172] on input "text" at bounding box center [665, 171] width 539 height 12
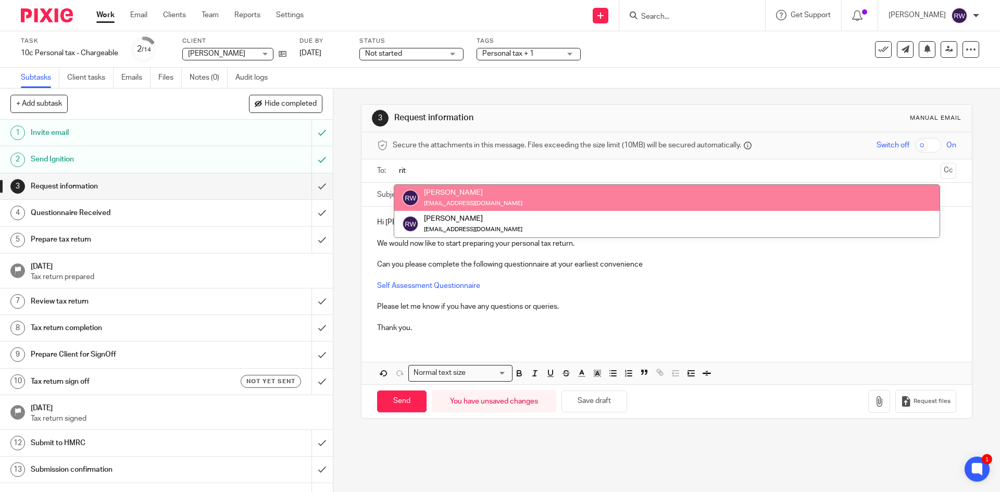
type input "rit"
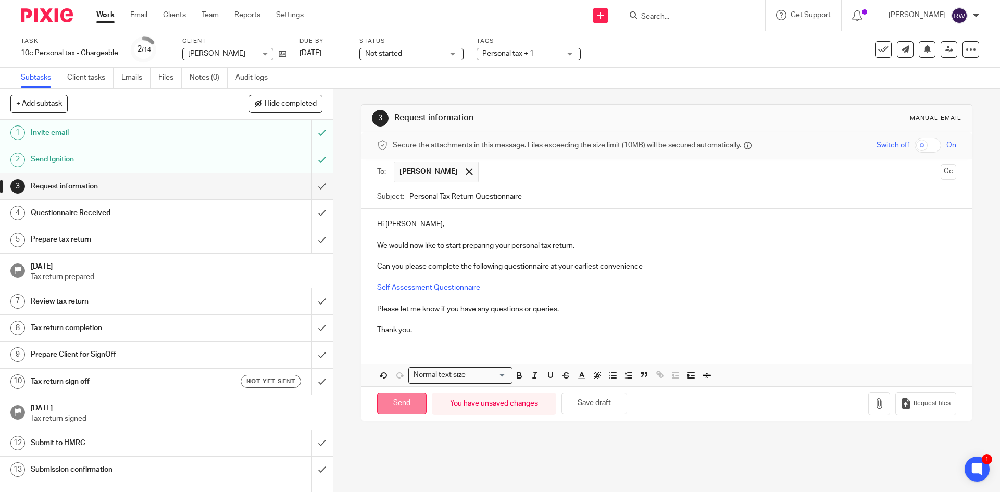
click at [408, 404] on input "Send" at bounding box center [401, 404] width 49 height 22
type input "Sent"
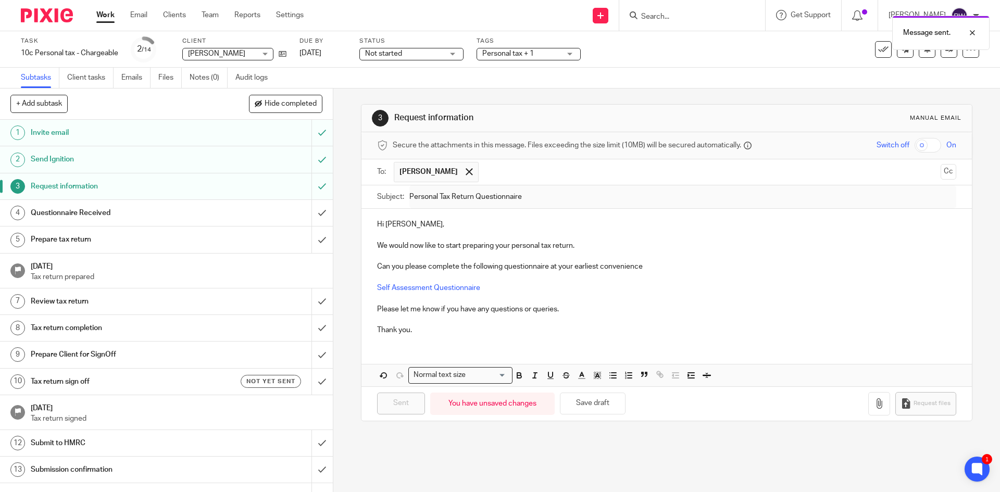
click at [670, 16] on div "Message sent." at bounding box center [744, 30] width 489 height 40
click at [683, 31] on div "Message sent." at bounding box center [744, 30] width 489 height 40
click at [676, 21] on div "Message sent." at bounding box center [744, 30] width 489 height 40
click at [667, 16] on div "Message sent." at bounding box center [744, 30] width 489 height 40
click at [665, 16] on div "Message sent." at bounding box center [744, 30] width 489 height 40
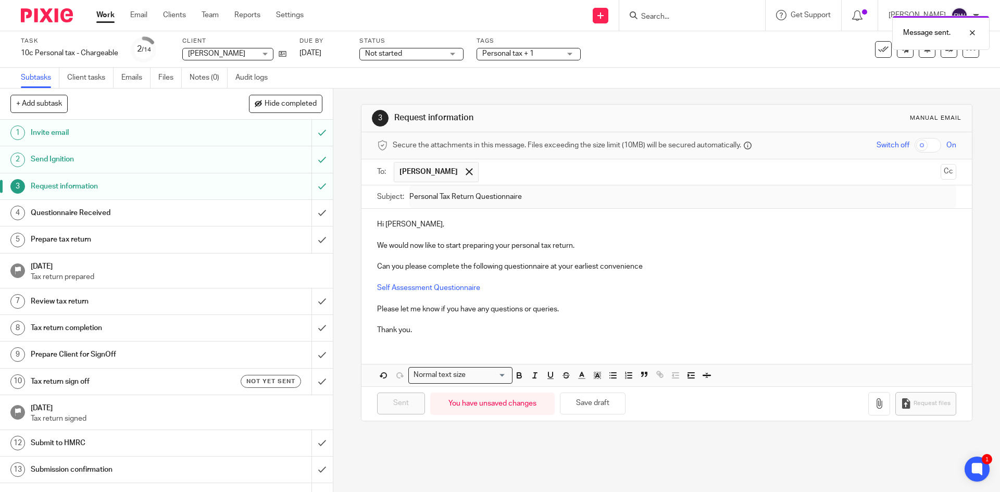
click at [664, 25] on div "Message sent." at bounding box center [744, 30] width 489 height 40
click at [662, 21] on div "Message sent." at bounding box center [744, 30] width 489 height 40
click at [662, 19] on div "Message sent." at bounding box center [744, 30] width 489 height 40
click at [662, 18] on input "Search" at bounding box center [687, 16] width 94 height 9
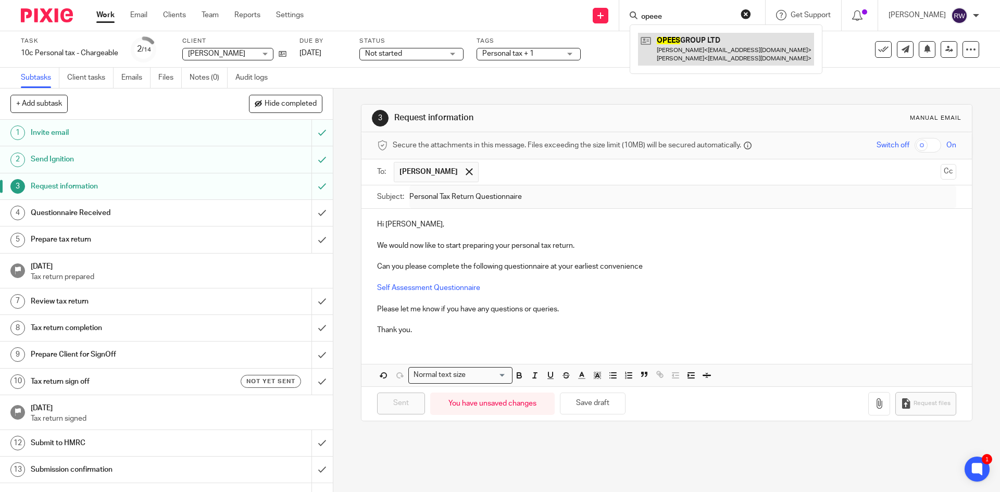
type input "opeee"
click at [676, 46] on link at bounding box center [726, 49] width 176 height 32
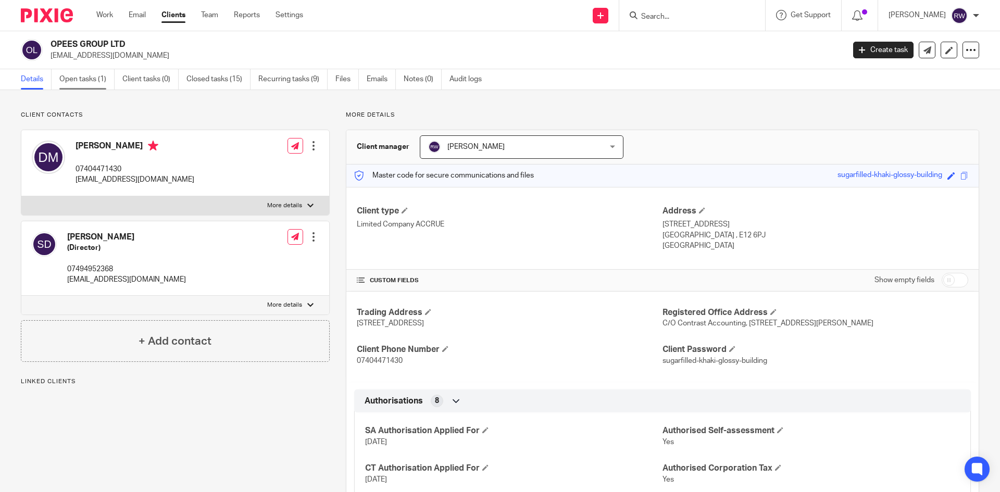
click at [87, 86] on link "Open tasks (1)" at bounding box center [86, 79] width 55 height 20
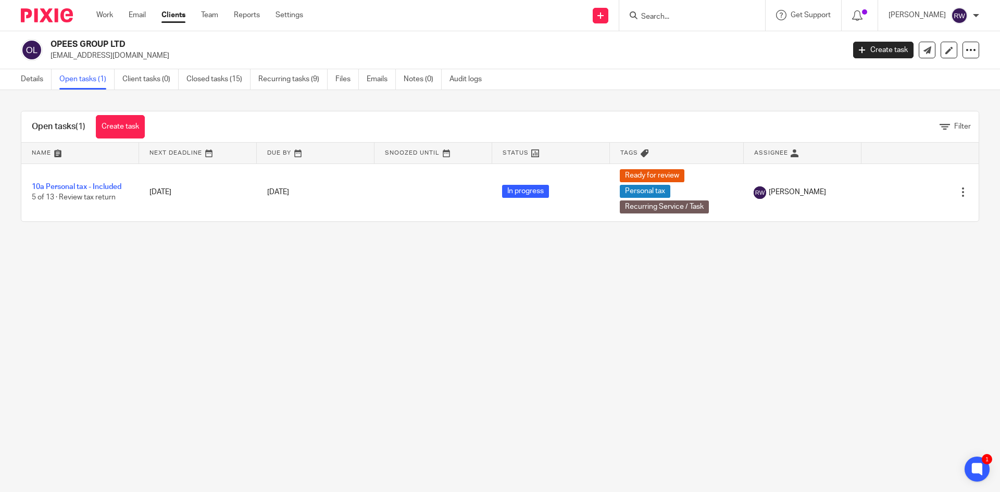
click at [667, 14] on input "Search" at bounding box center [687, 16] width 94 height 9
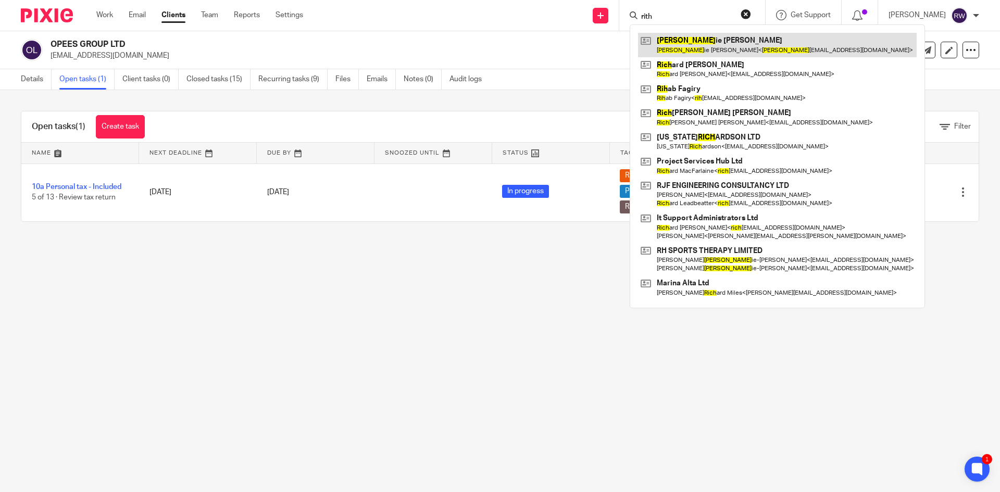
type input "rith"
click at [694, 49] on link at bounding box center [777, 45] width 279 height 24
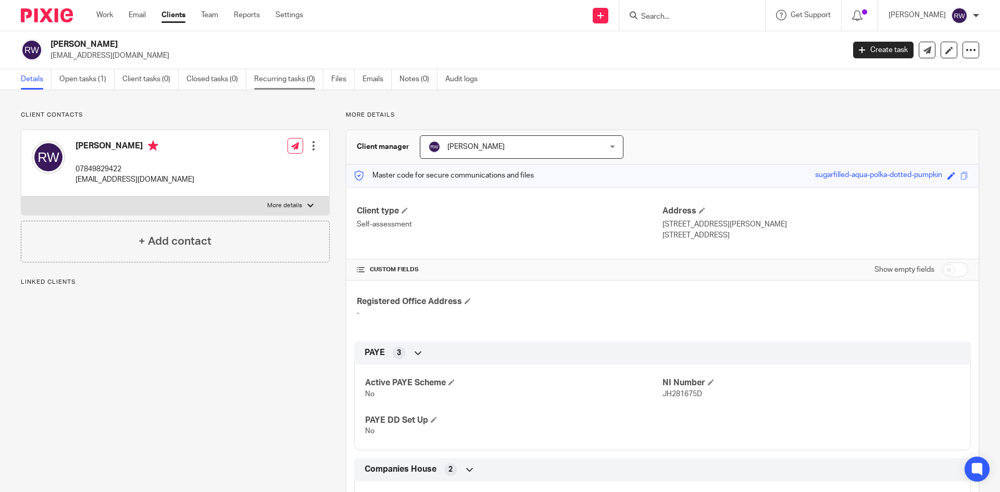
click at [279, 84] on link "Recurring tasks (0)" at bounding box center [288, 79] width 69 height 20
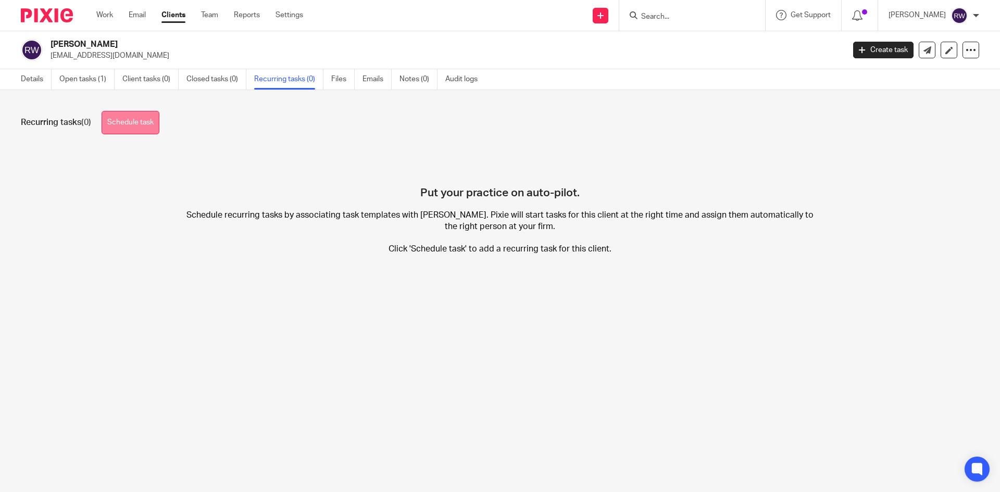
click at [138, 127] on link "Schedule task" at bounding box center [131, 122] width 58 height 23
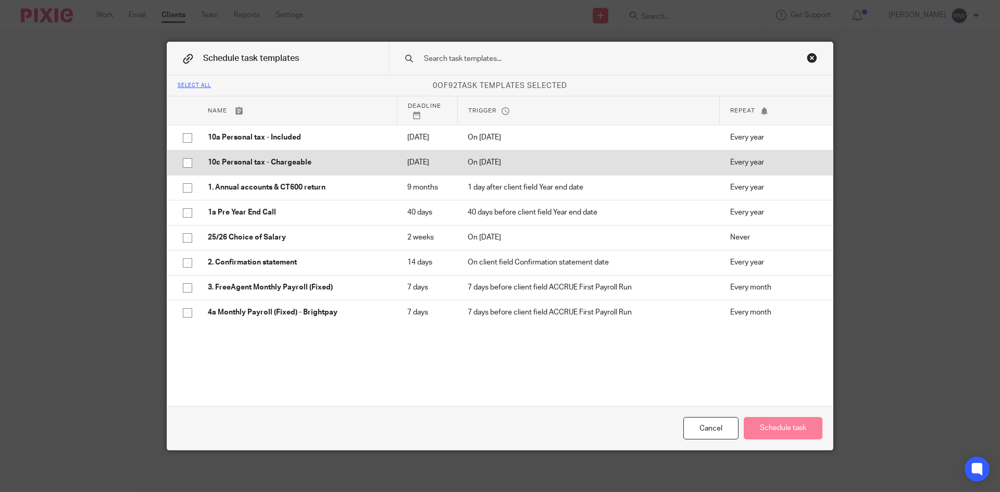
click at [250, 162] on td "10c Personal tax - Chargeable" at bounding box center [296, 162] width 199 height 25
checkbox input "true"
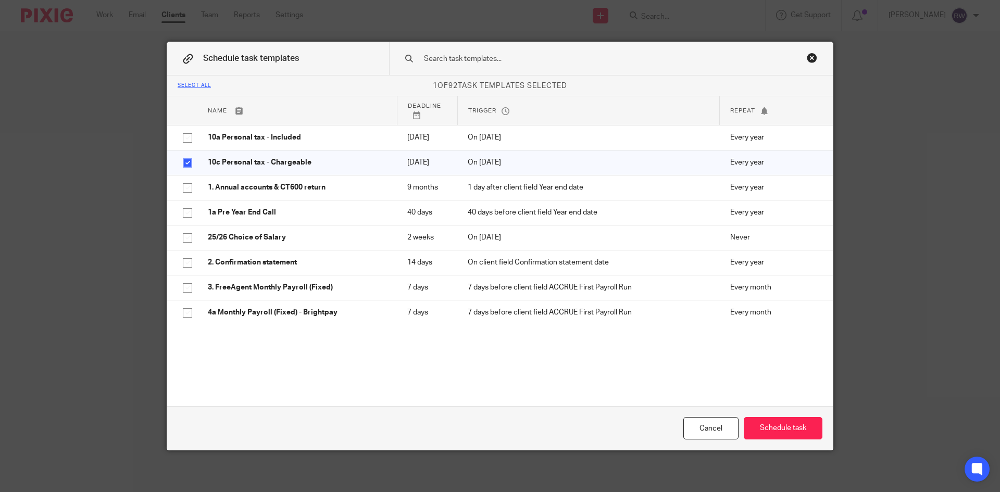
click at [800, 440] on div "Cancel Schedule task" at bounding box center [500, 428] width 666 height 44
click at [792, 429] on button "Schedule task" at bounding box center [783, 428] width 79 height 22
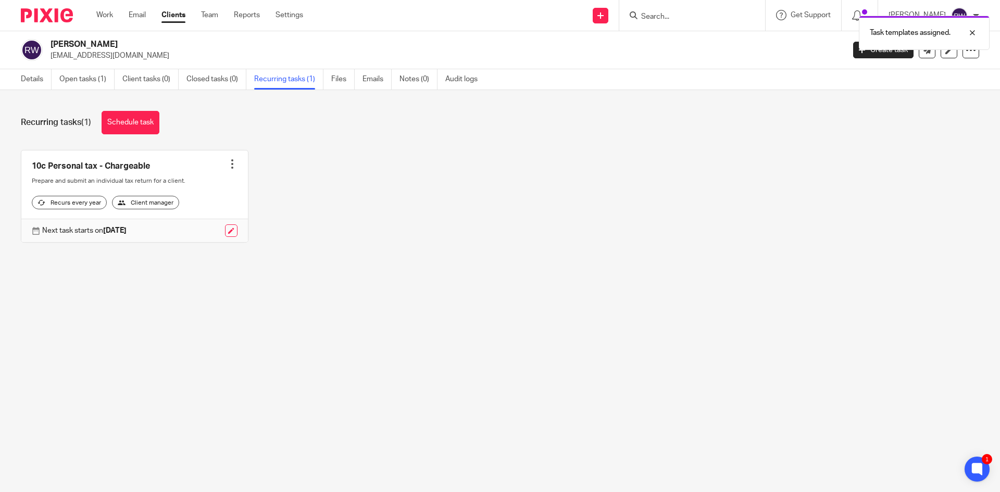
click at [675, 24] on div "Task templates assigned." at bounding box center [744, 30] width 489 height 40
click at [674, 13] on div "Task templates assigned." at bounding box center [744, 30] width 489 height 40
click at [669, 18] on div "Task templates assigned." at bounding box center [744, 30] width 489 height 40
click at [969, 34] on div at bounding box center [964, 33] width 28 height 12
click at [705, 18] on input "Search" at bounding box center [687, 16] width 94 height 9
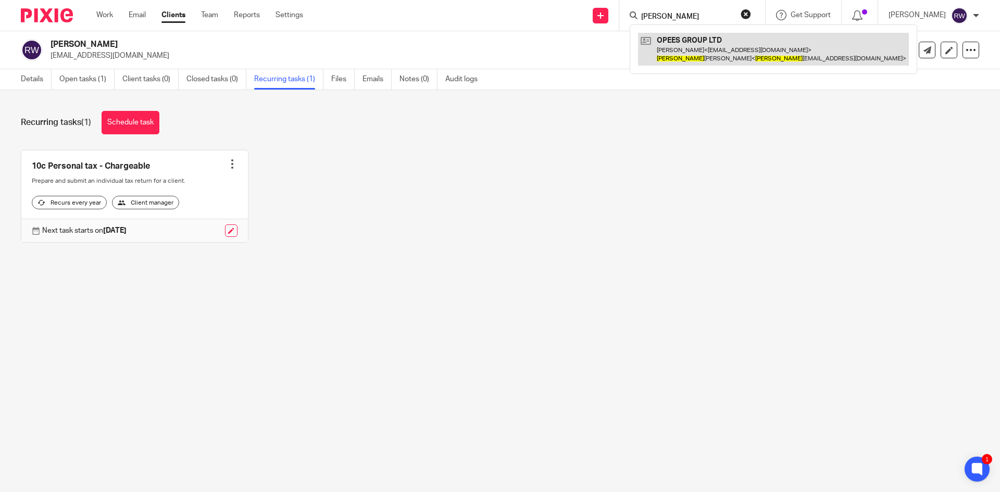
type input "darius"
click at [694, 41] on link at bounding box center [773, 49] width 271 height 32
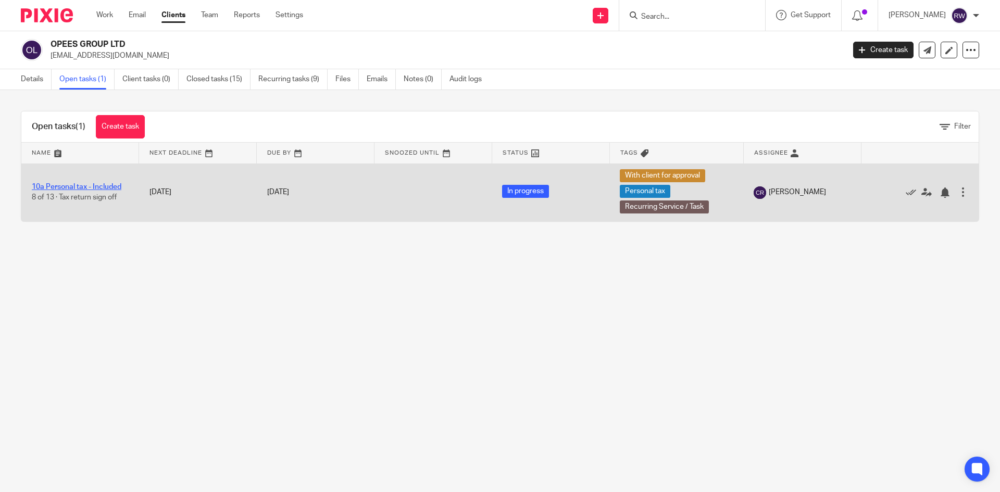
click at [69, 186] on link "10a Personal tax - Included" at bounding box center [77, 186] width 90 height 7
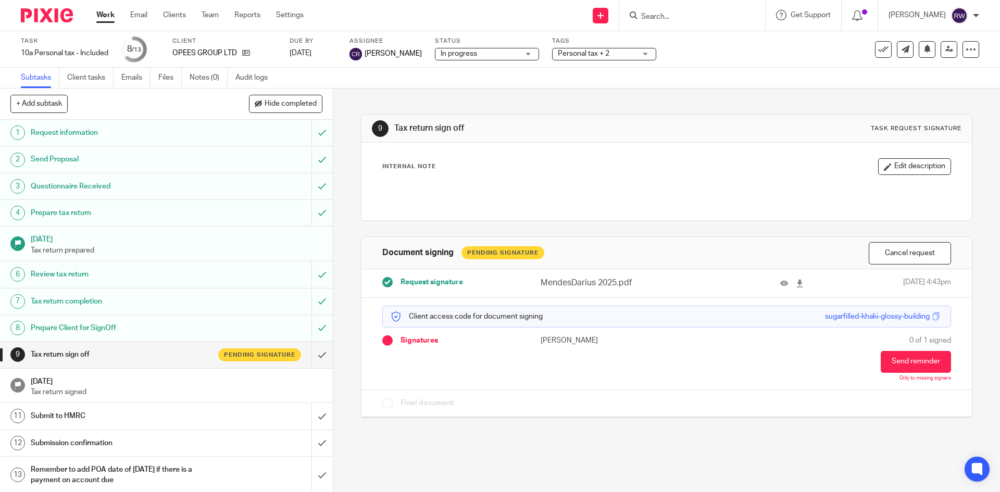
click at [598, 61] on div "Tags Personal tax + 2 Admin Tasks Advisory / Proactive Annual accounts Bookkeep…" at bounding box center [604, 49] width 104 height 25
click at [599, 57] on span "Personal tax + 2" at bounding box center [584, 53] width 52 height 7
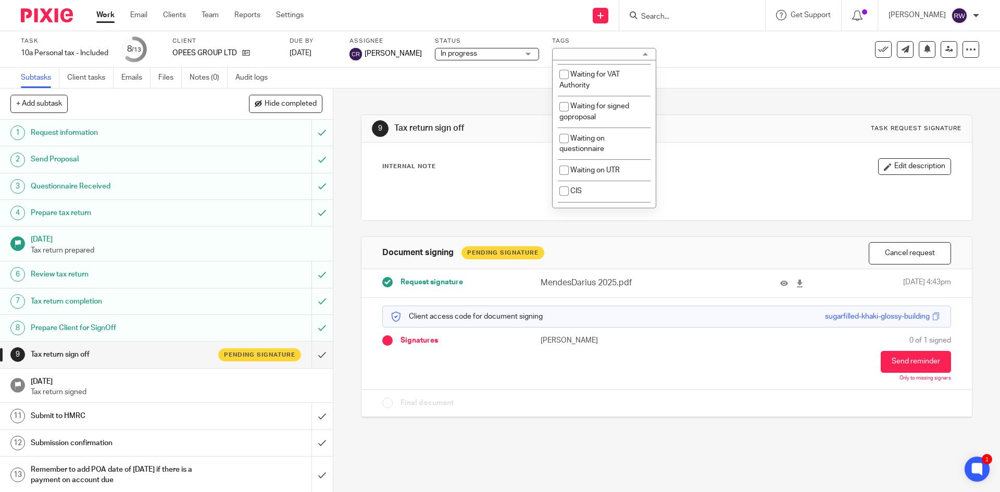
scroll to position [833, 0]
click at [621, 120] on span "Waiting for signed goproposal" at bounding box center [594, 111] width 70 height 18
checkbox input "true"
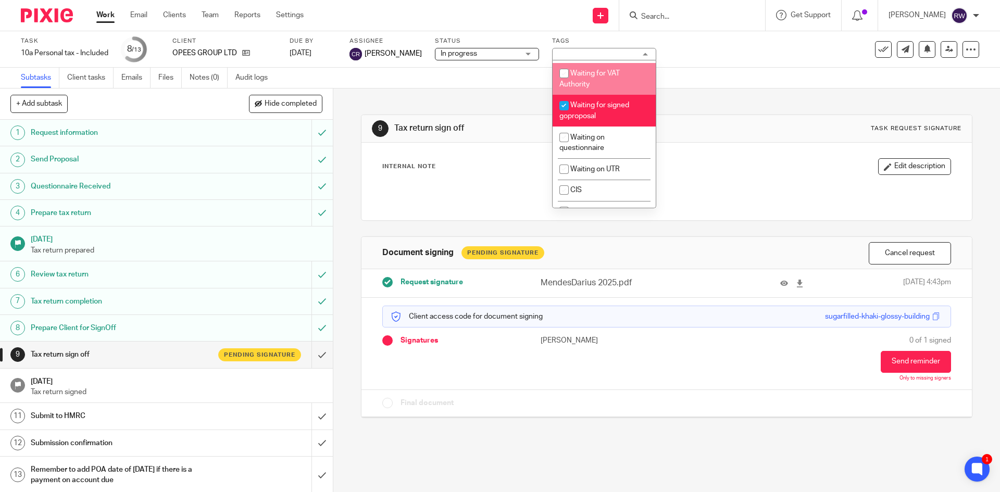
click at [699, 81] on div "Subtasks Client tasks Emails Files Notes (0) Audit logs" at bounding box center [500, 78] width 1000 height 21
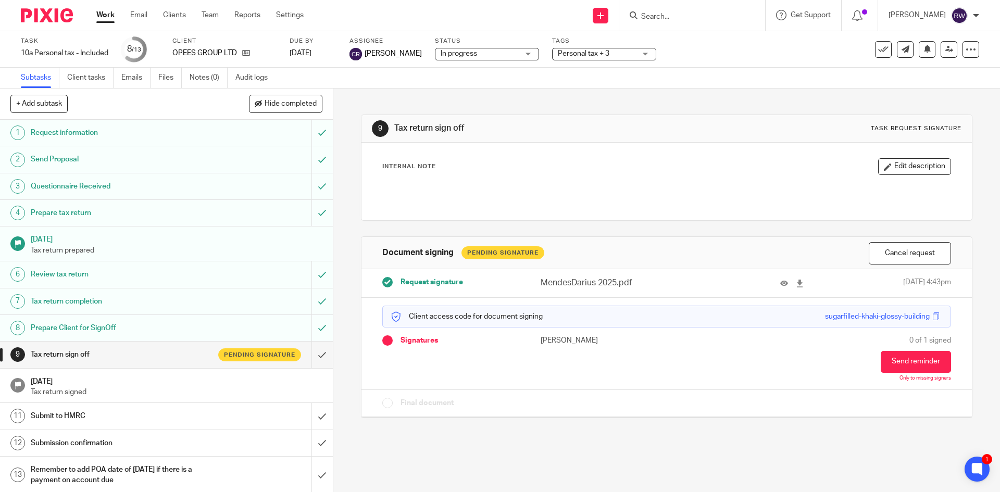
click at [668, 18] on input "Search" at bounding box center [687, 16] width 94 height 9
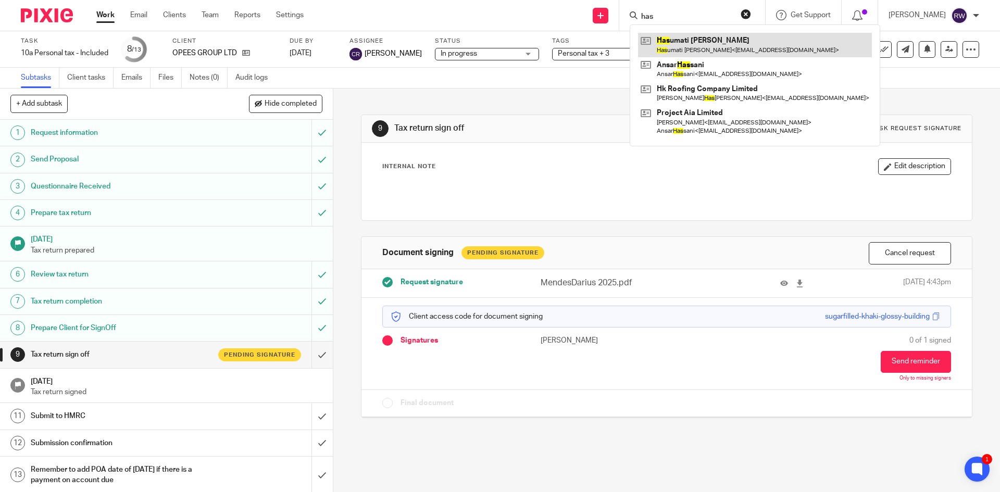
type input "has"
click at [681, 39] on link at bounding box center [755, 45] width 234 height 24
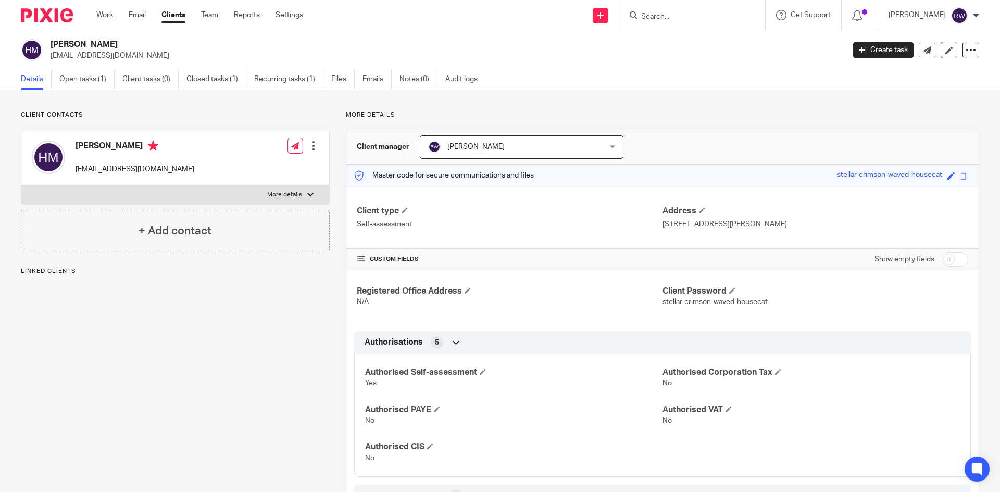
drag, startPoint x: 118, startPoint y: 45, endPoint x: 51, endPoint y: 45, distance: 67.7
click at [51, 45] on h2 "[PERSON_NAME]" at bounding box center [366, 44] width 630 height 11
copy h2 "[PERSON_NAME]"
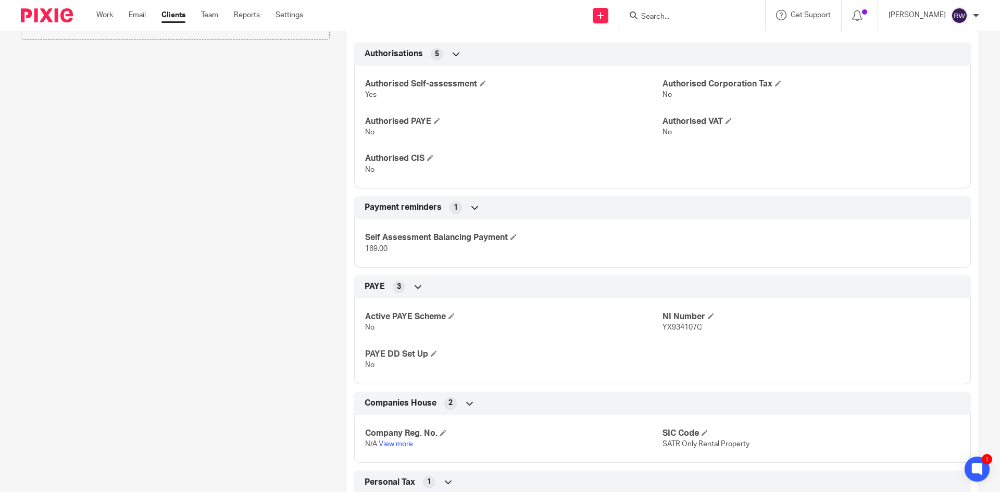
scroll to position [312, 0]
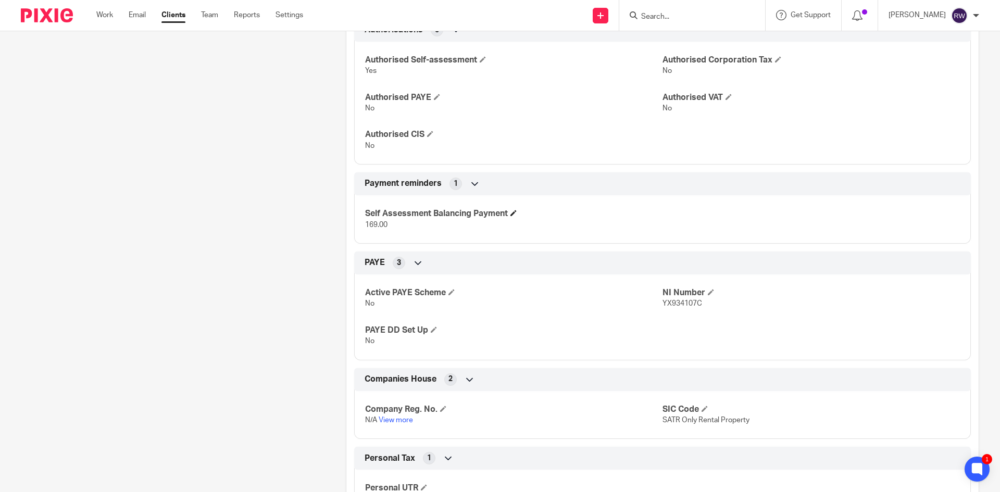
click at [509, 212] on h4 "Self Assessment Balancing Payment" at bounding box center [513, 213] width 297 height 11
click at [512, 212] on span at bounding box center [513, 213] width 6 height 6
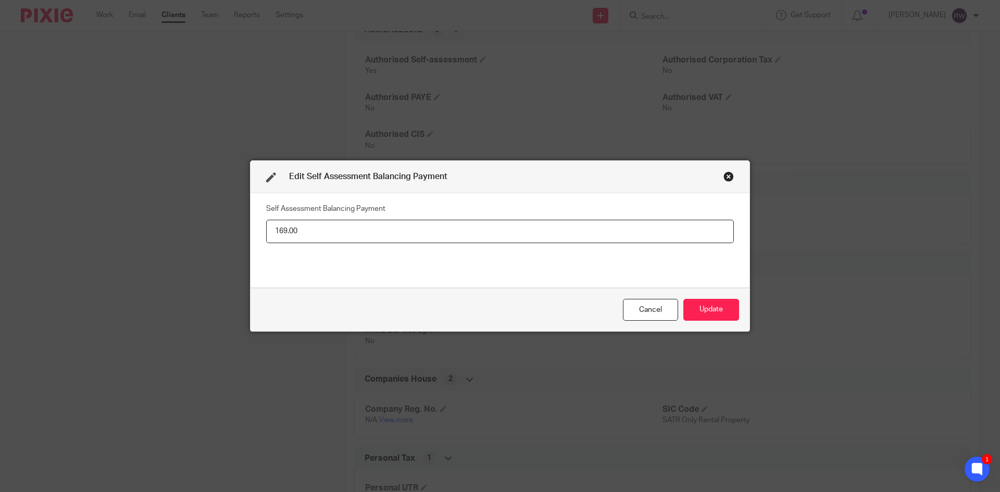
drag, startPoint x: 395, startPoint y: 238, endPoint x: 256, endPoint y: 229, distance: 139.9
click at [256, 229] on div "Self Assessment Balancing Payment 169.00" at bounding box center [499, 240] width 499 height 94
click at [694, 299] on button "Update" at bounding box center [711, 310] width 56 height 22
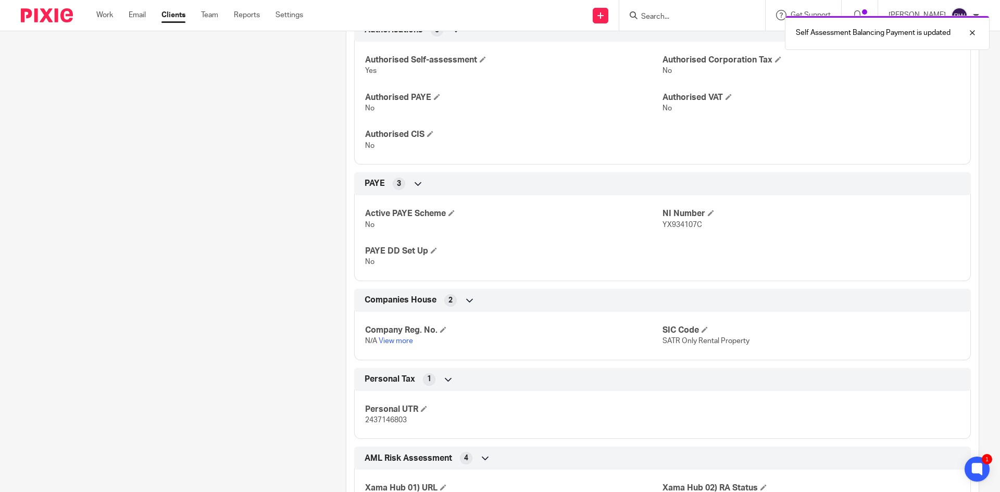
scroll to position [0, 0]
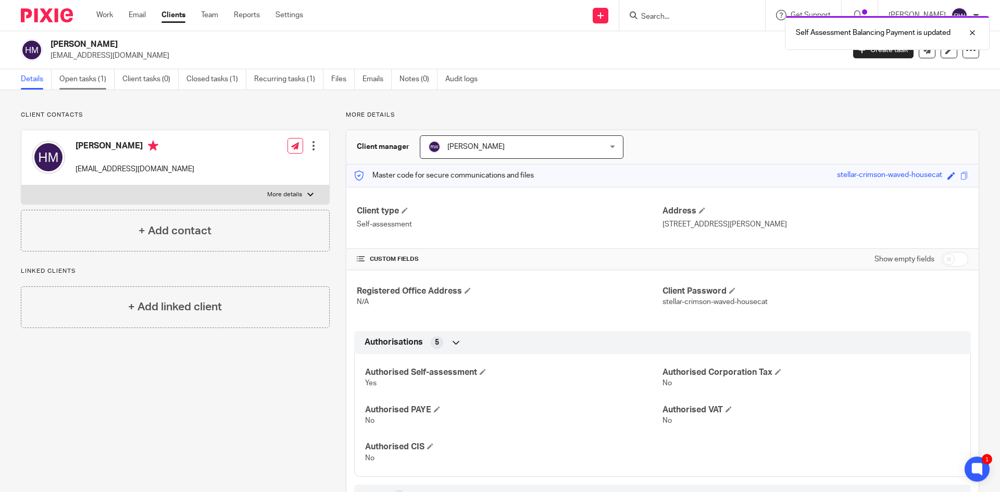
click at [98, 86] on link "Open tasks (1)" at bounding box center [86, 79] width 55 height 20
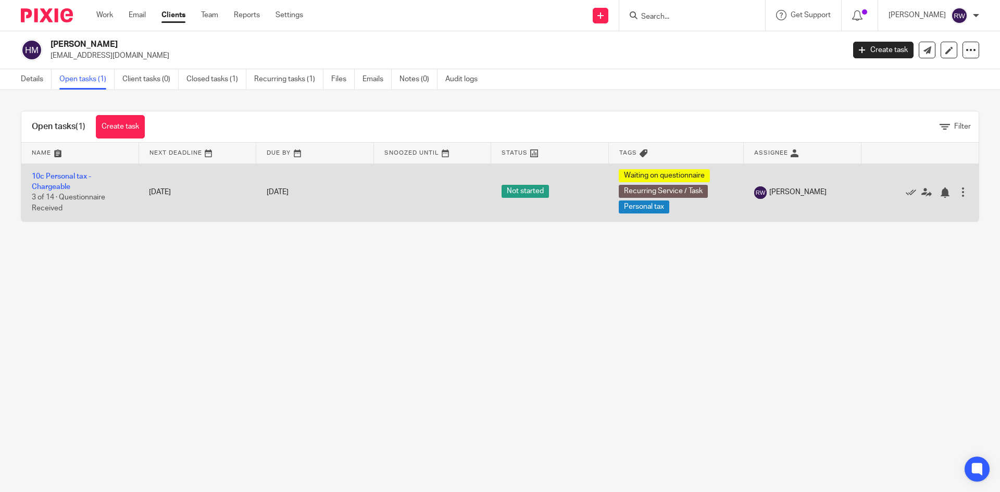
click at [60, 170] on td "10c Personal tax - Chargeable 3 of 14 · Questionnaire Received" at bounding box center [79, 193] width 117 height 58
click at [58, 178] on link "10c Personal tax - Chargeable" at bounding box center [61, 182] width 59 height 18
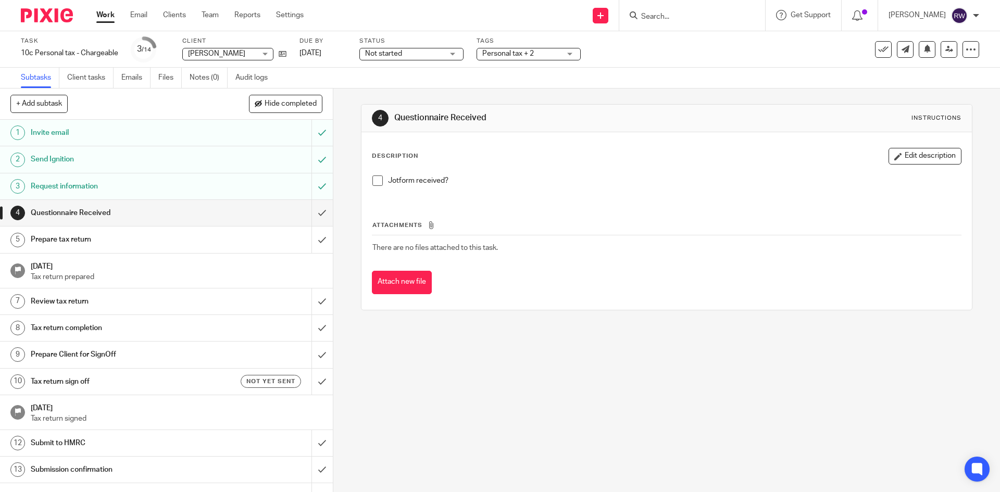
click at [372, 180] on span at bounding box center [377, 180] width 10 height 10
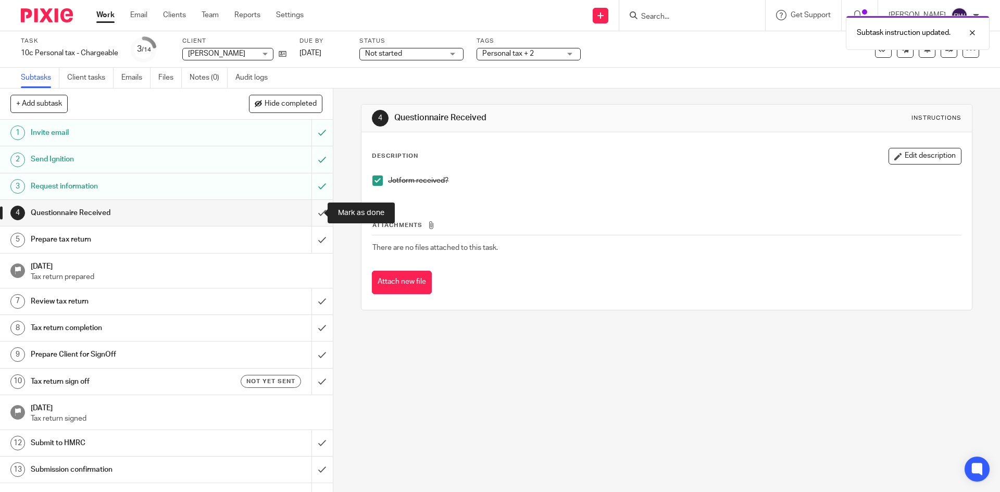
click at [317, 207] on input "submit" at bounding box center [166, 213] width 333 height 26
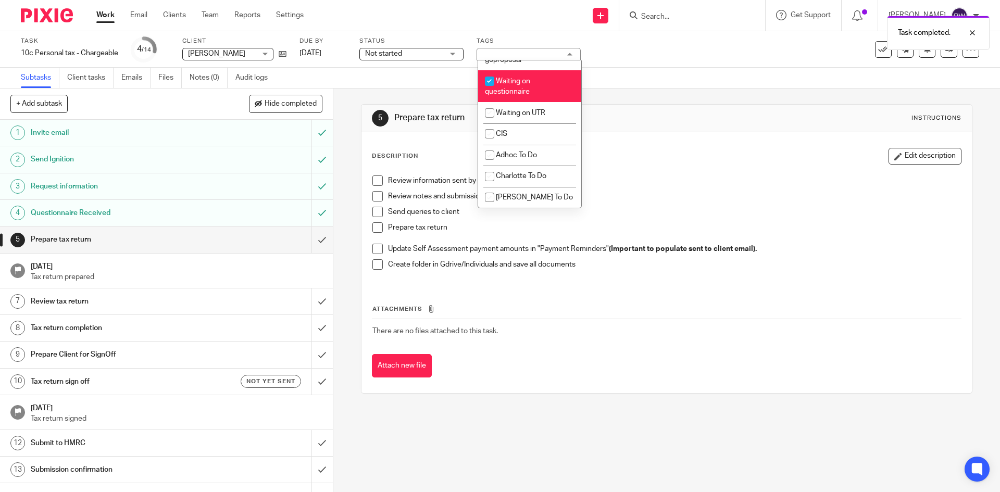
scroll to position [932, 0]
click at [521, 93] on span "Waiting on questionnaire" at bounding box center [507, 87] width 45 height 18
checkbox input "false"
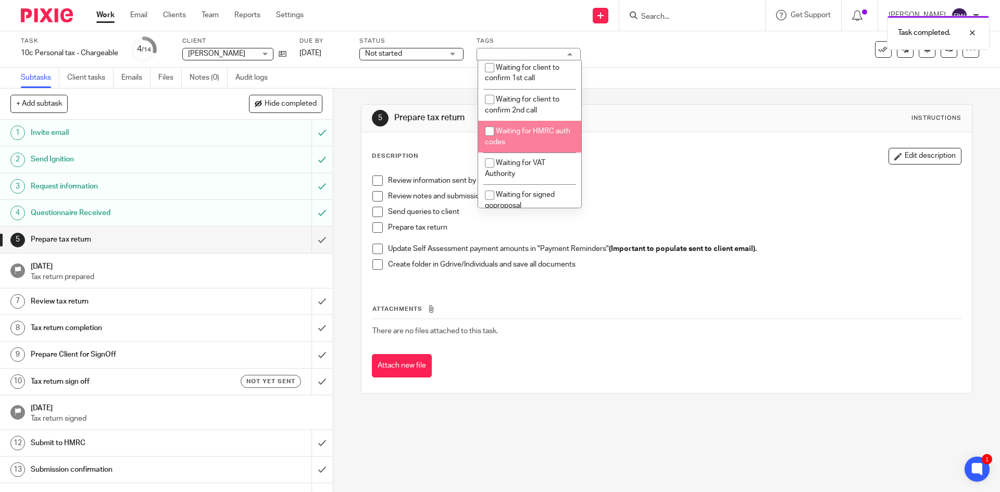
scroll to position [724, 0]
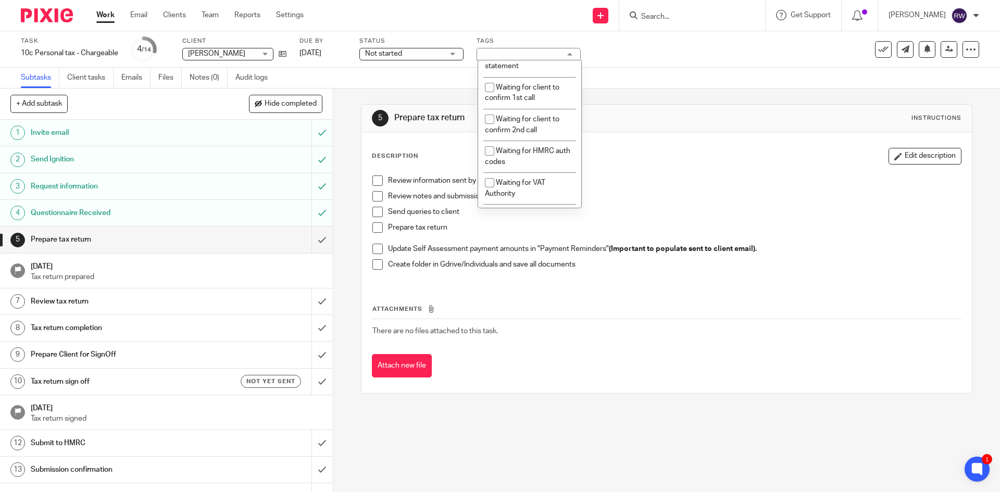
click at [505, 50] on div "Personal tax + 1" at bounding box center [528, 54] width 104 height 12
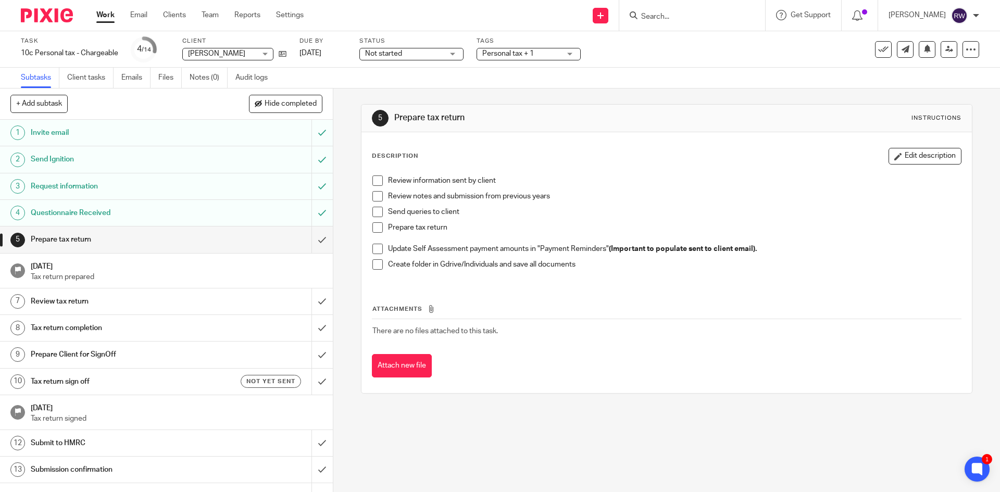
click at [505, 50] on span "Personal tax + 1" at bounding box center [508, 53] width 52 height 7
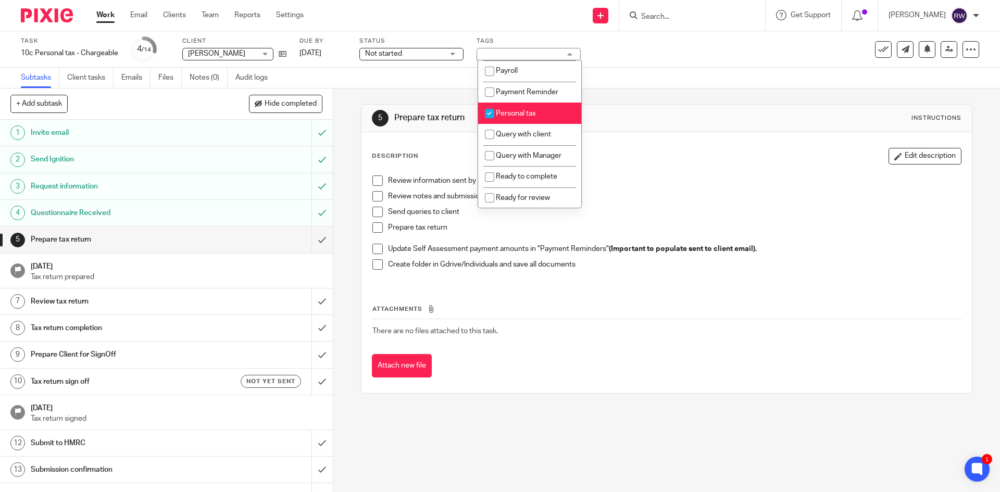
scroll to position [307, 0]
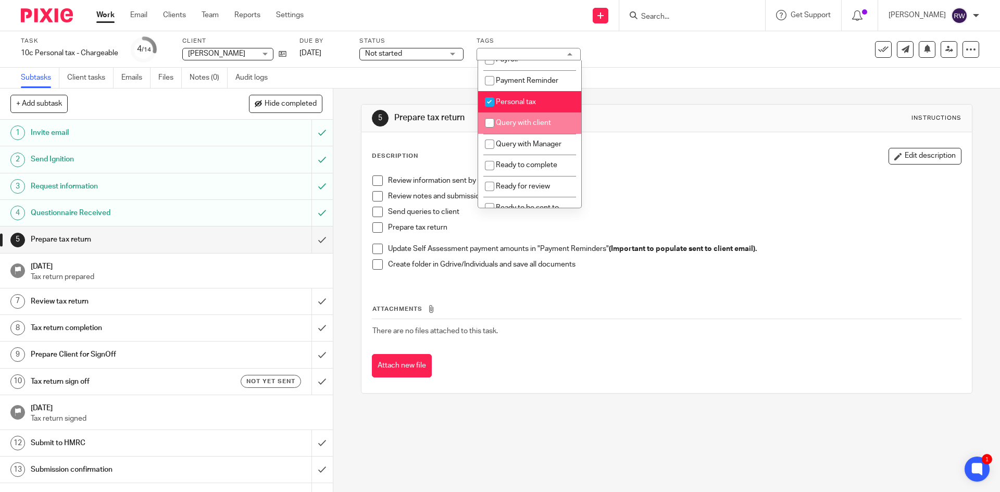
click at [537, 134] on li "Query with client" at bounding box center [529, 122] width 103 height 21
checkbox input "true"
click at [640, 69] on div "Subtasks Client tasks Emails Files Notes (0) Audit logs" at bounding box center [500, 78] width 1000 height 21
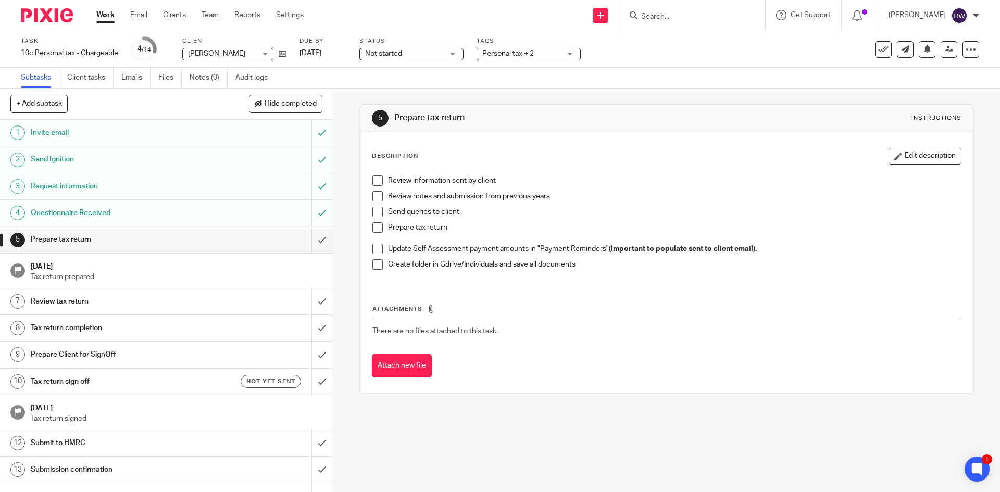
click at [665, 12] on input "Search" at bounding box center [687, 16] width 94 height 9
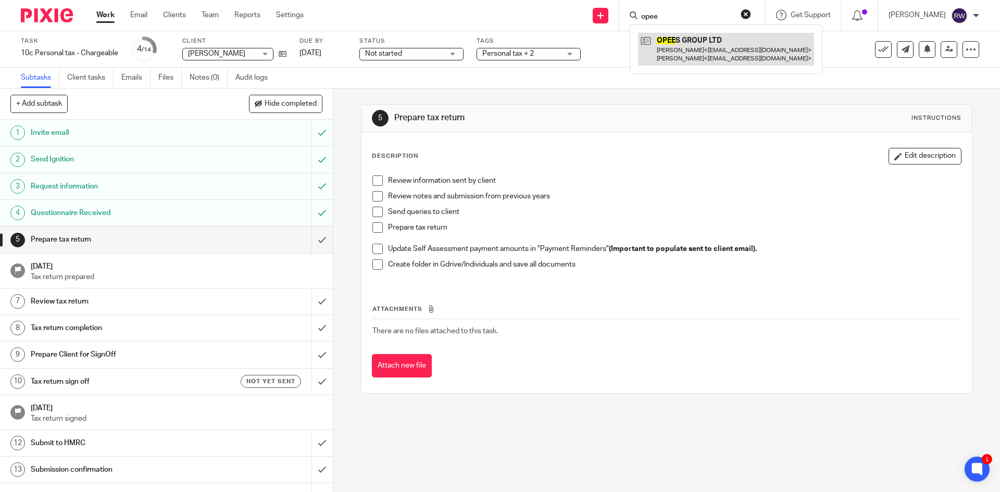
type input "opee"
click at [714, 60] on link at bounding box center [726, 49] width 176 height 32
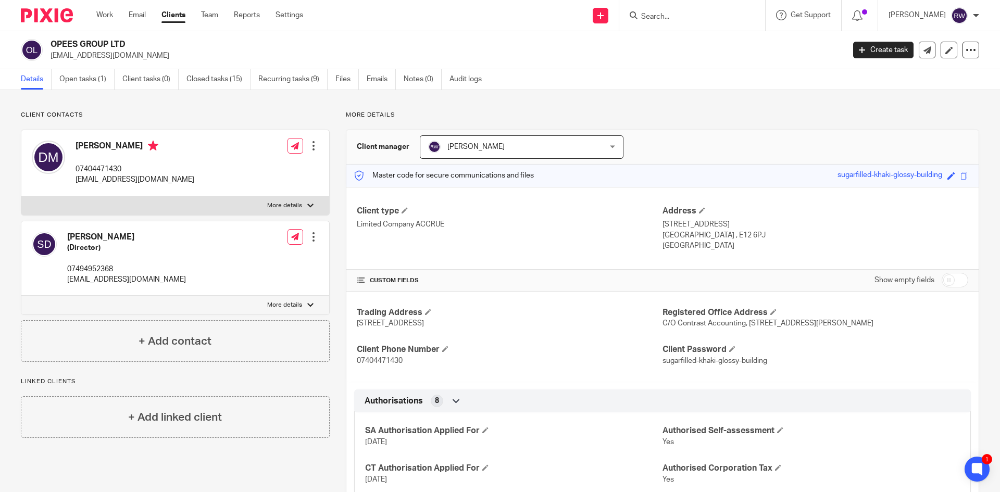
click at [674, 16] on input "Search" at bounding box center [687, 16] width 94 height 9
type input "ajy"
click at [684, 32] on div "AJY Consulting Ltd Andrew Young < andrew.jc.young@gmail.com >" at bounding box center [750, 44] width 240 height 41
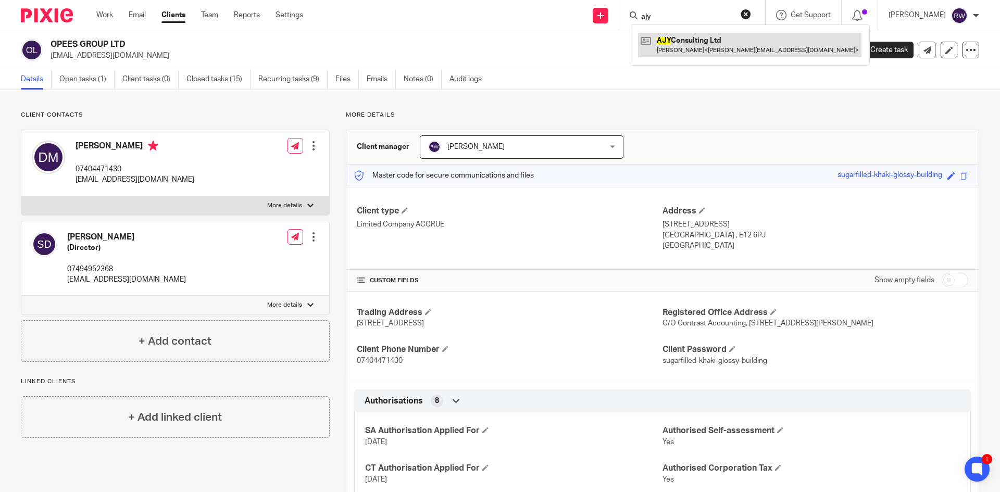
click at [684, 36] on link at bounding box center [749, 45] width 223 height 24
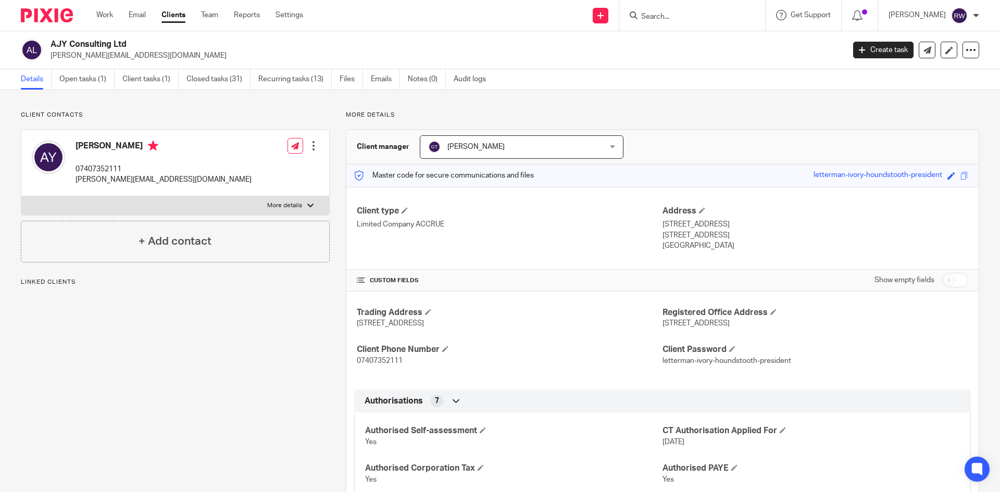
click at [93, 82] on link "Open tasks (1)" at bounding box center [86, 79] width 55 height 20
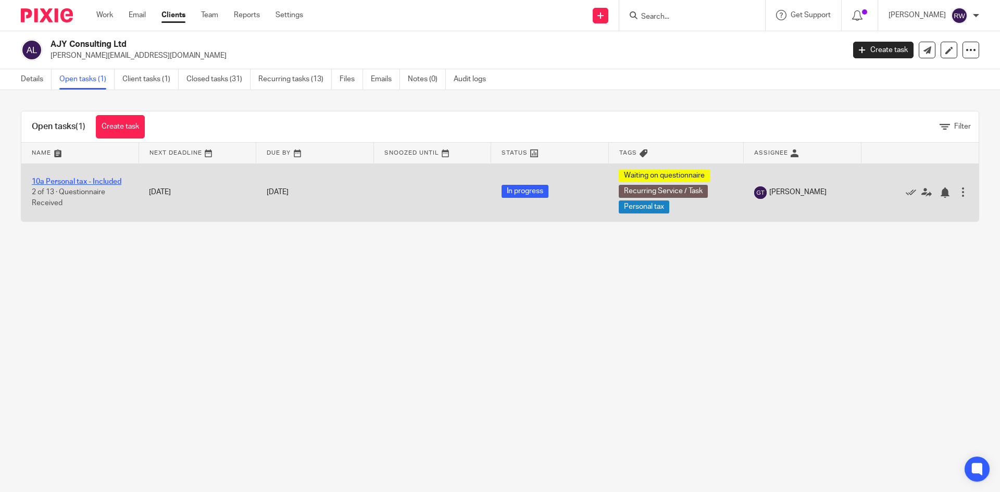
click at [103, 180] on link "10a Personal tax - Included" at bounding box center [77, 181] width 90 height 7
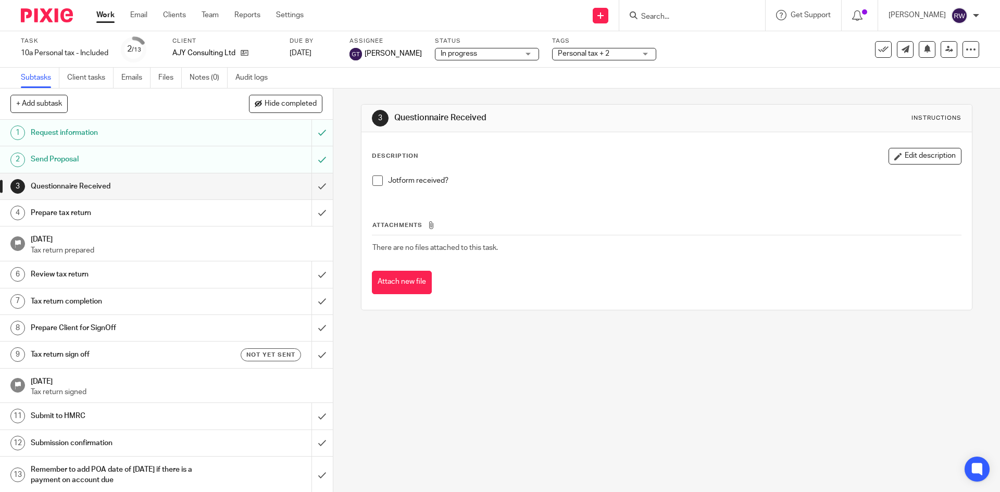
click at [109, 136] on h1 "Request information" at bounding box center [121, 133] width 180 height 16
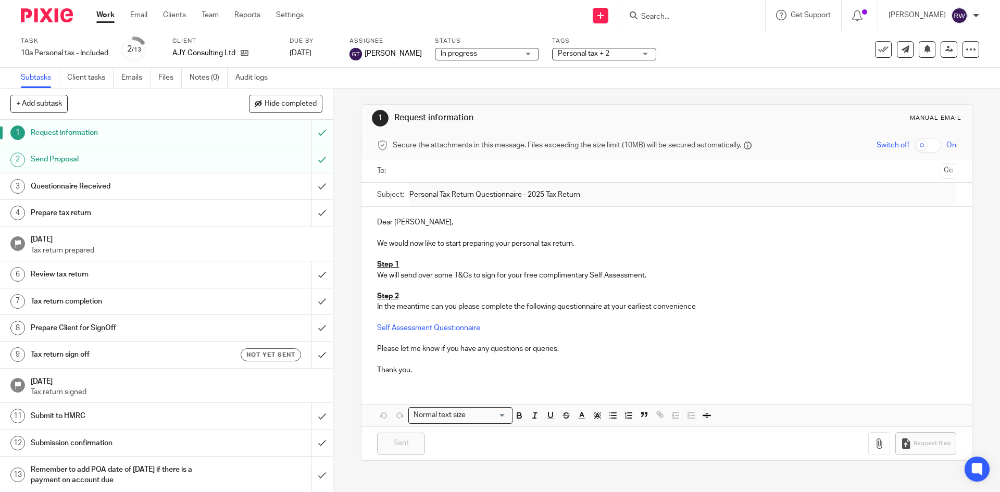
click at [144, 78] on link "Emails" at bounding box center [135, 78] width 29 height 20
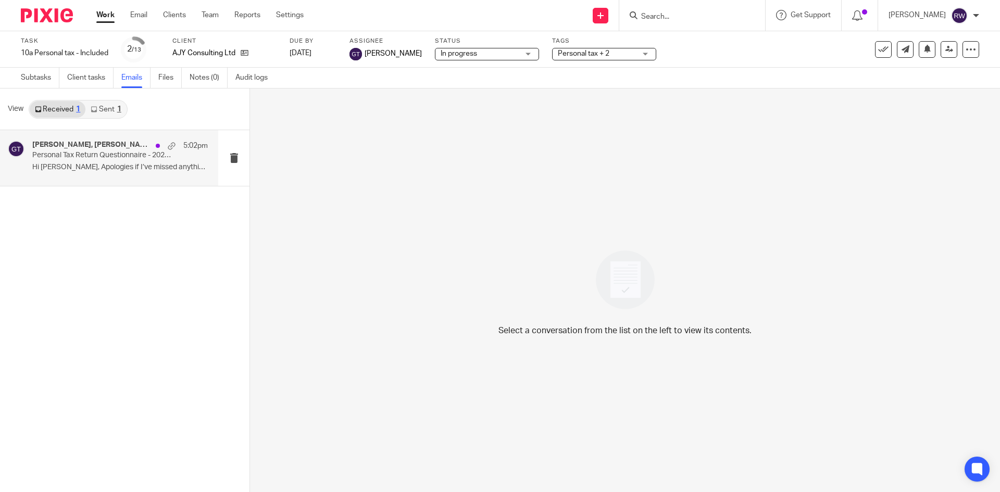
click at [149, 162] on div "Andy Young, Greg Timson 5:02pm Personal Tax Return Questionnaire - 2025 Tax Ret…" at bounding box center [119, 158] width 175 height 35
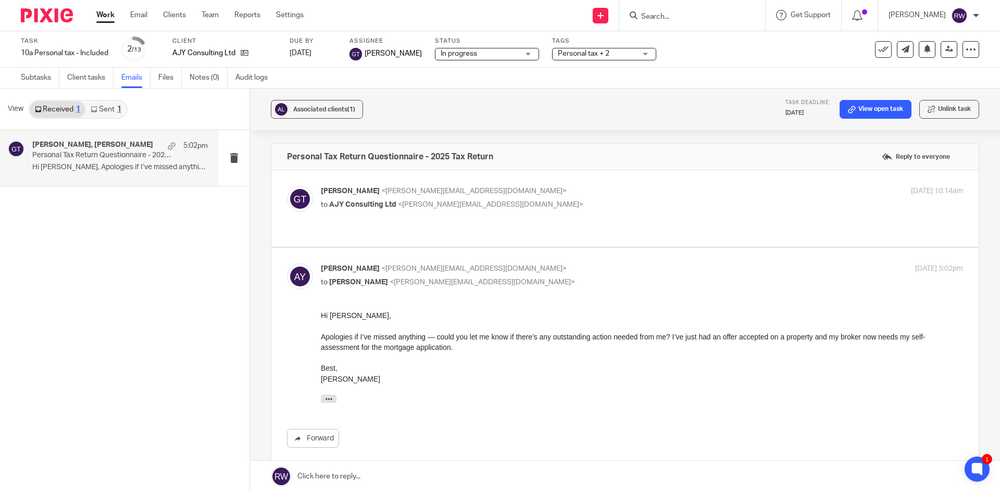
click at [412, 193] on span "<greg@accrueaccounting.co.uk>" at bounding box center [473, 190] width 185 height 7
checkbox input "true"
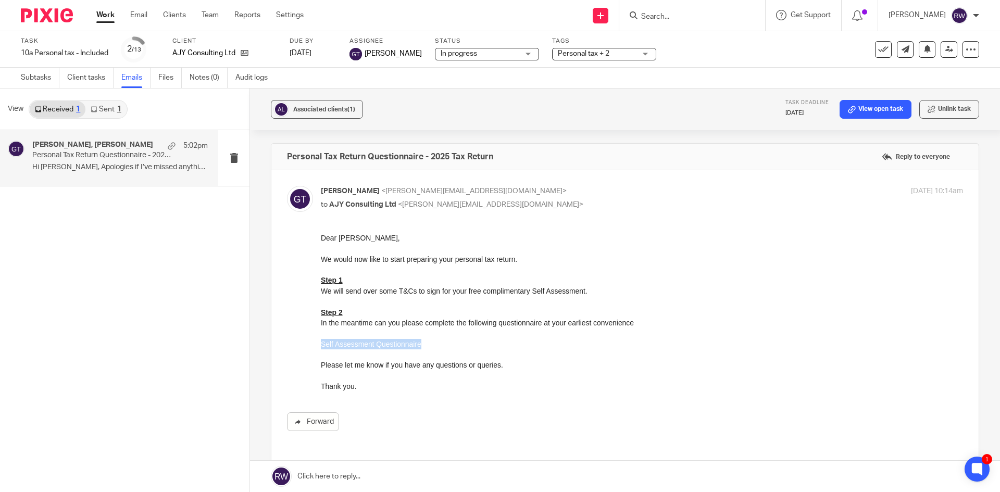
drag, startPoint x: 427, startPoint y: 343, endPoint x: 627, endPoint y: 576, distance: 307.2
click html "Dear Andrew, We would now like to start preparing your personal tax return. Ste…"
copy link "Self Assessment Questionnaire"
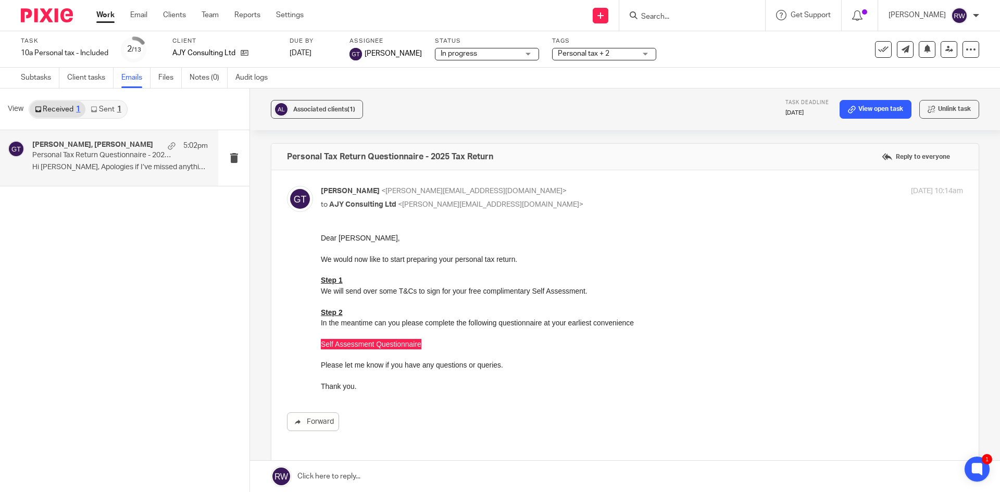
click at [670, 17] on input "Search" at bounding box center [687, 16] width 94 height 9
type input "bright"
click at [675, 37] on link at bounding box center [726, 45] width 176 height 24
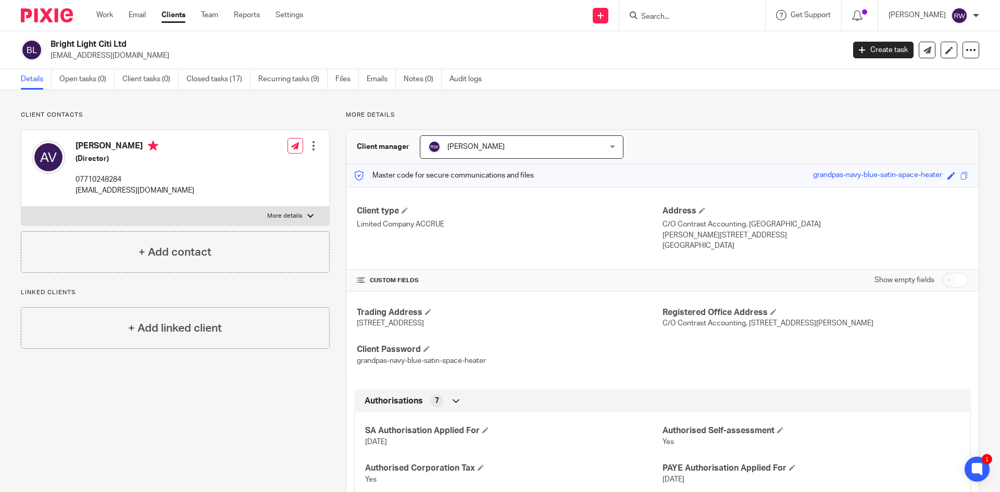
click at [675, 28] on div at bounding box center [692, 15] width 146 height 31
click at [675, 19] on input "Search" at bounding box center [687, 16] width 94 height 9
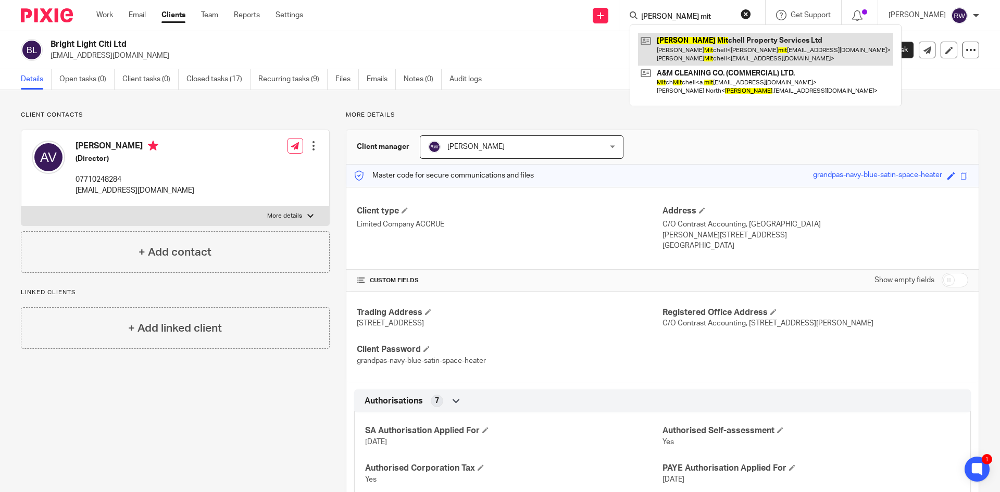
type input "jon mit"
click at [688, 48] on link at bounding box center [765, 49] width 255 height 32
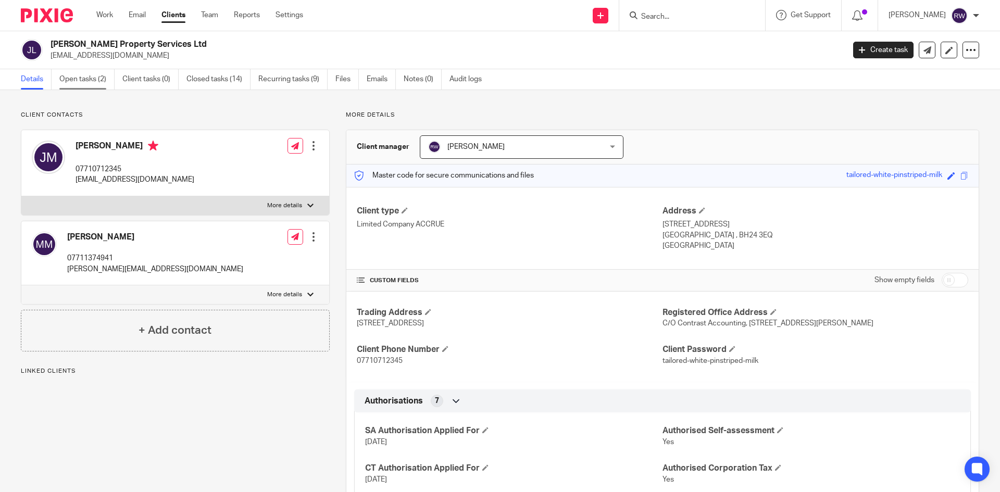
click at [102, 86] on link "Open tasks (2)" at bounding box center [86, 79] width 55 height 20
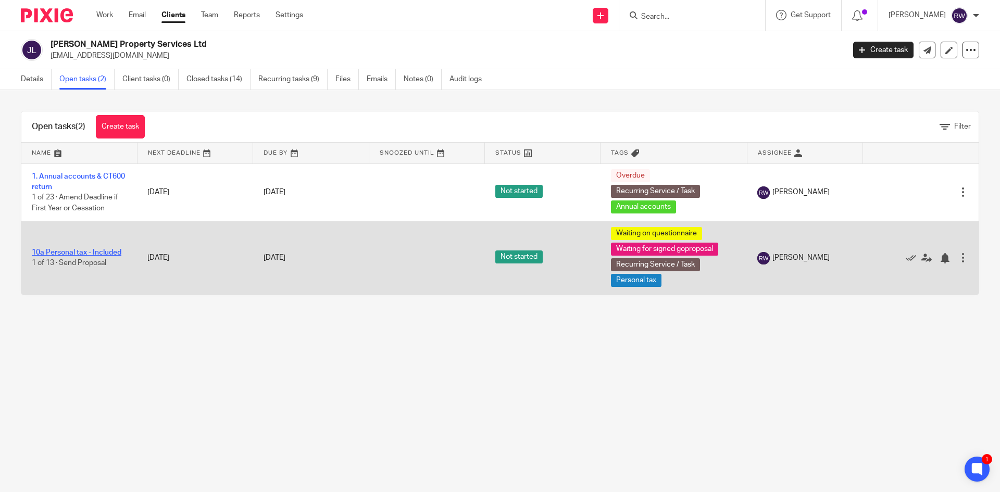
click at [104, 250] on link "10a Personal tax - Included" at bounding box center [77, 252] width 90 height 7
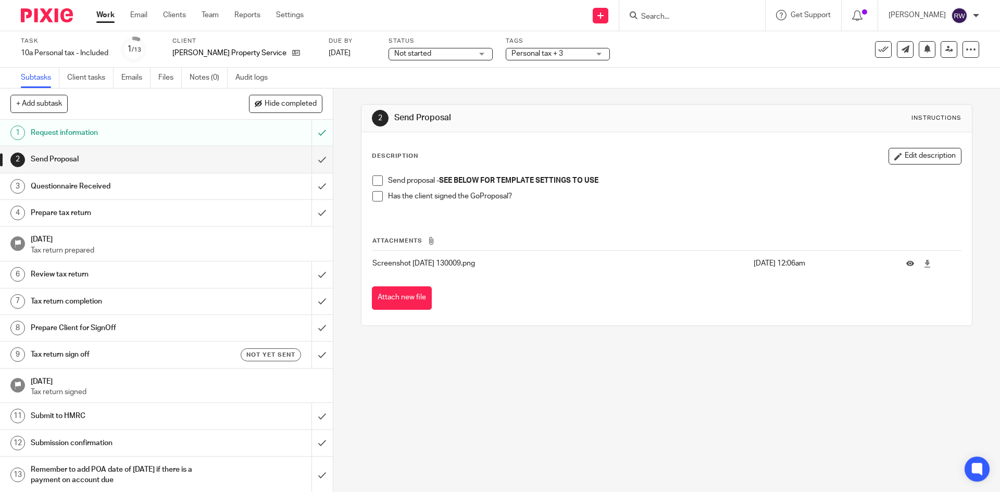
click at [374, 181] on span at bounding box center [377, 180] width 10 height 10
click at [376, 197] on span at bounding box center [377, 196] width 10 height 10
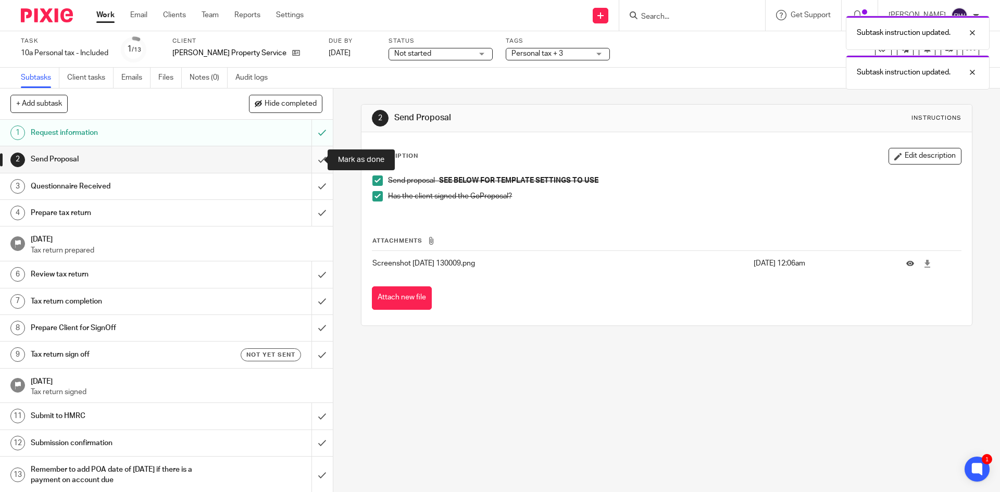
click at [311, 160] on input "submit" at bounding box center [166, 159] width 333 height 26
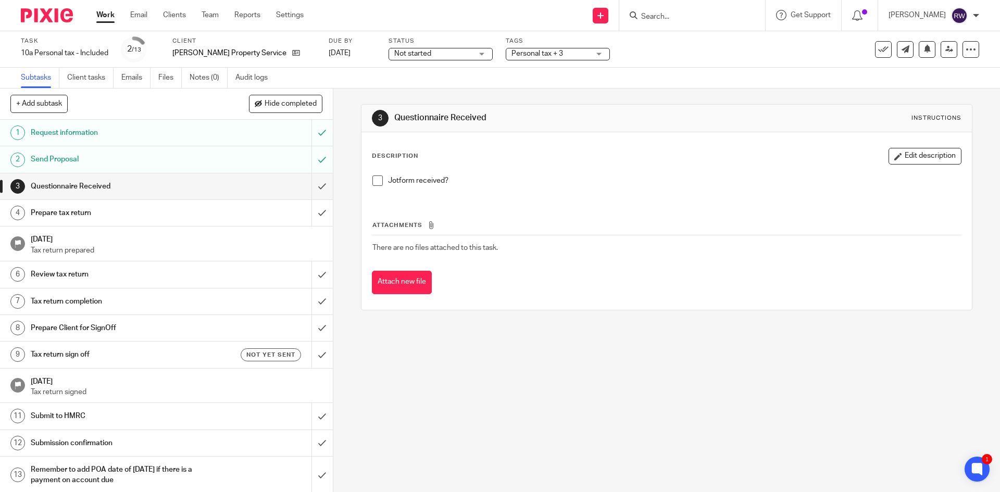
click at [372, 184] on span at bounding box center [377, 180] width 10 height 10
click at [307, 191] on input "submit" at bounding box center [166, 186] width 333 height 26
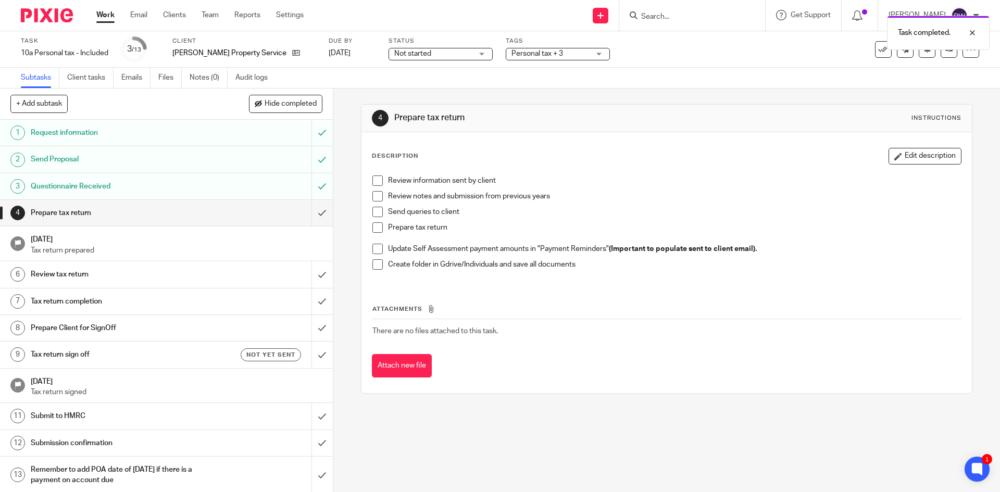
click at [550, 53] on span "Personal tax + 3" at bounding box center [550, 53] width 78 height 11
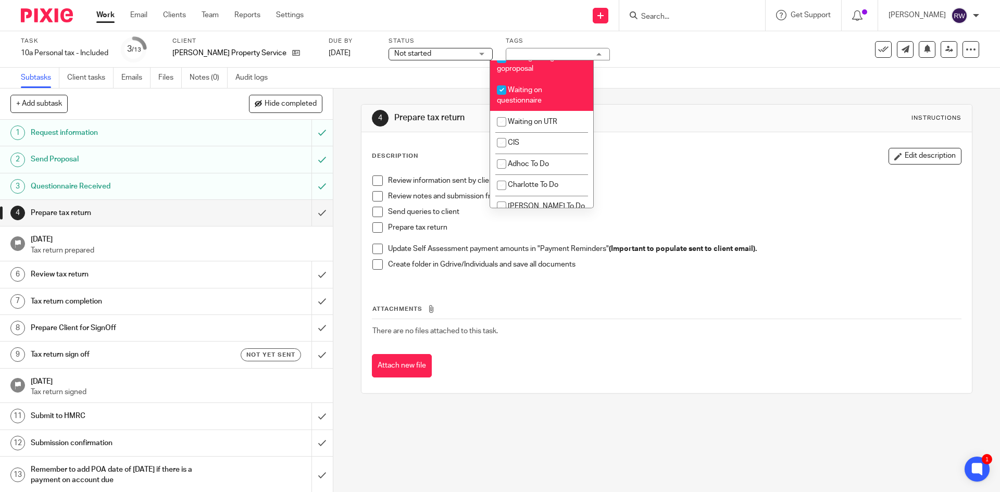
scroll to position [885, 0]
click at [554, 74] on li "Waiting for signed goproposal" at bounding box center [541, 59] width 103 height 32
checkbox input "false"
click at [531, 100] on span "Waiting on questionnaire" at bounding box center [519, 91] width 45 height 18
checkbox input "false"
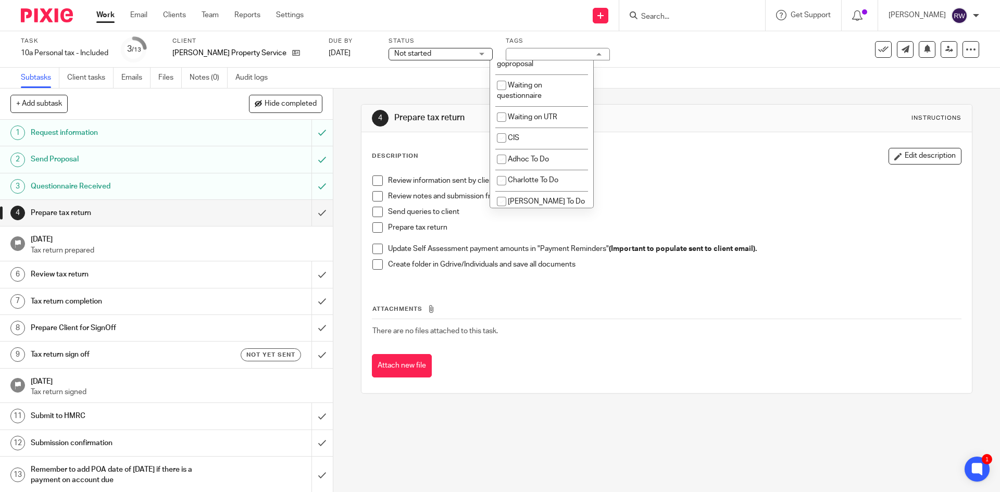
click at [447, 76] on div "Subtasks Client tasks Emails Files Notes (0) Audit logs" at bounding box center [500, 78] width 1000 height 21
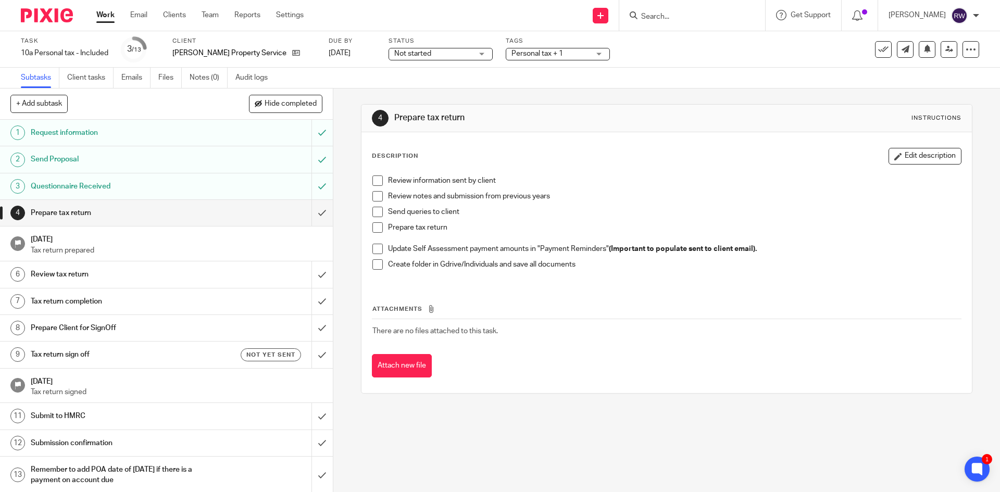
click at [544, 54] on span "Personal tax + 1" at bounding box center [537, 53] width 52 height 7
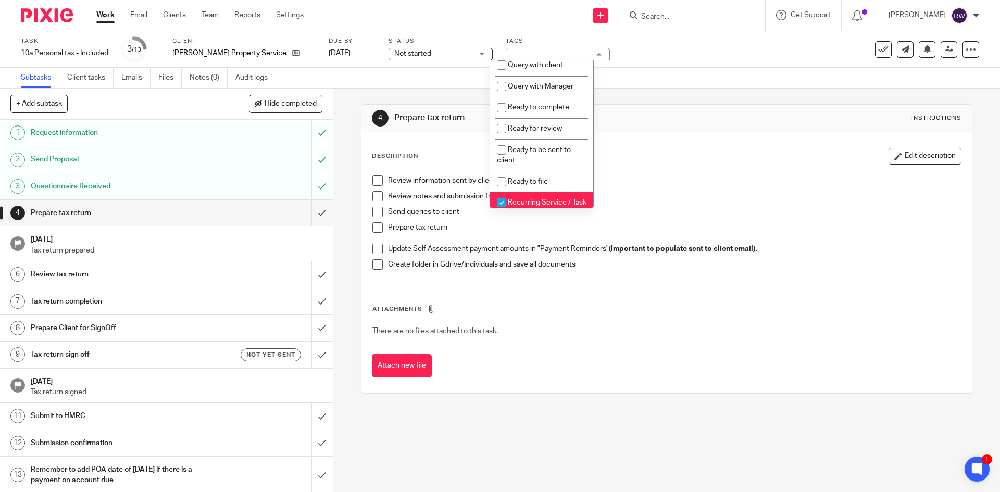
scroll to position [360, 0]
click at [560, 118] on li "Ready to complete" at bounding box center [541, 112] width 103 height 21
checkbox input "true"
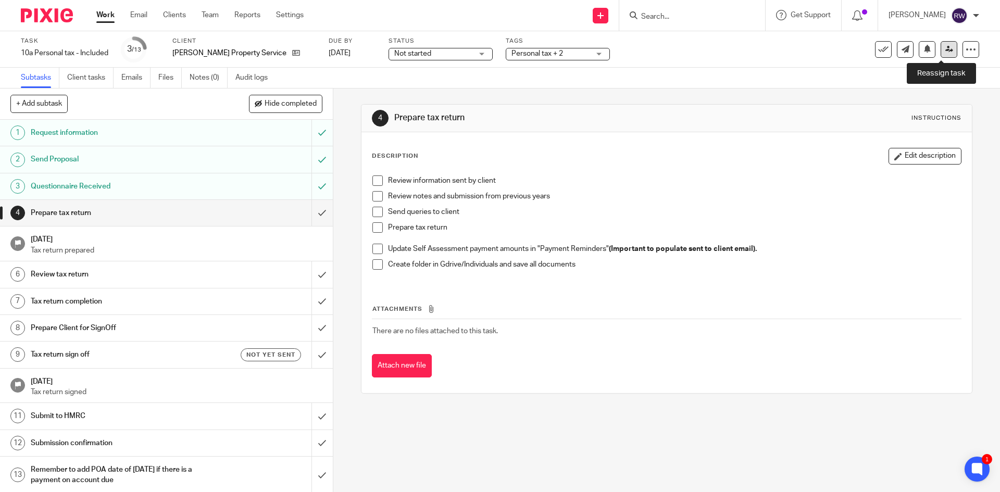
click at [945, 52] on icon at bounding box center [949, 49] width 8 height 8
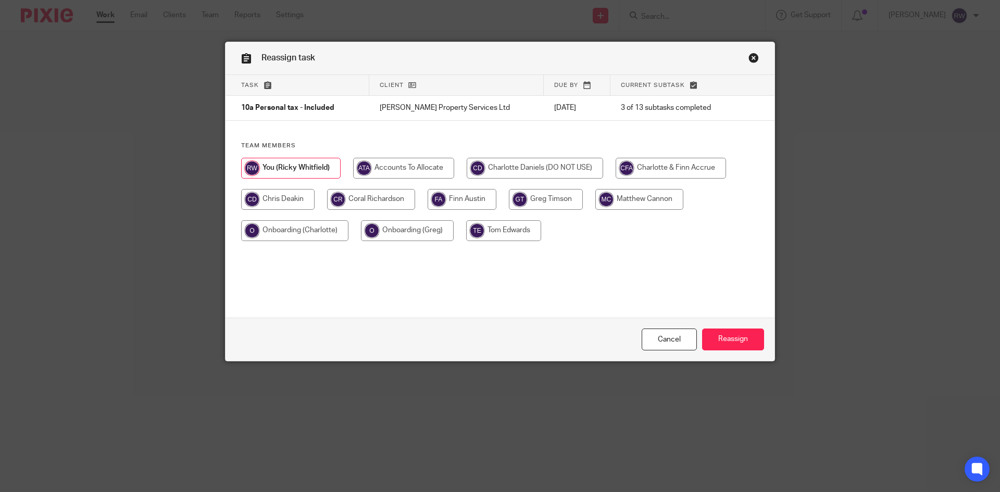
click at [352, 198] on input "radio" at bounding box center [371, 199] width 88 height 21
radio input "true"
click at [729, 347] on input "Reassign" at bounding box center [733, 340] width 62 height 22
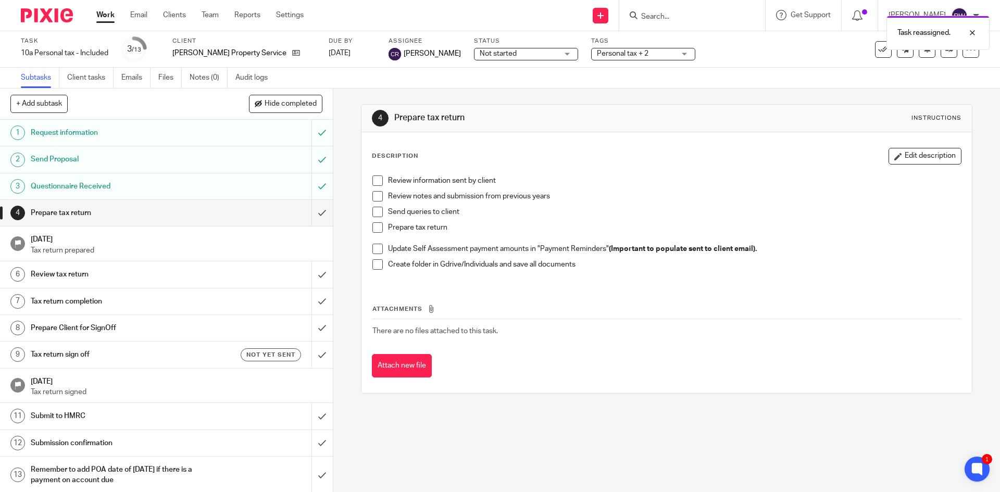
click at [169, 181] on h1 "Questionnaire Received" at bounding box center [121, 187] width 180 height 16
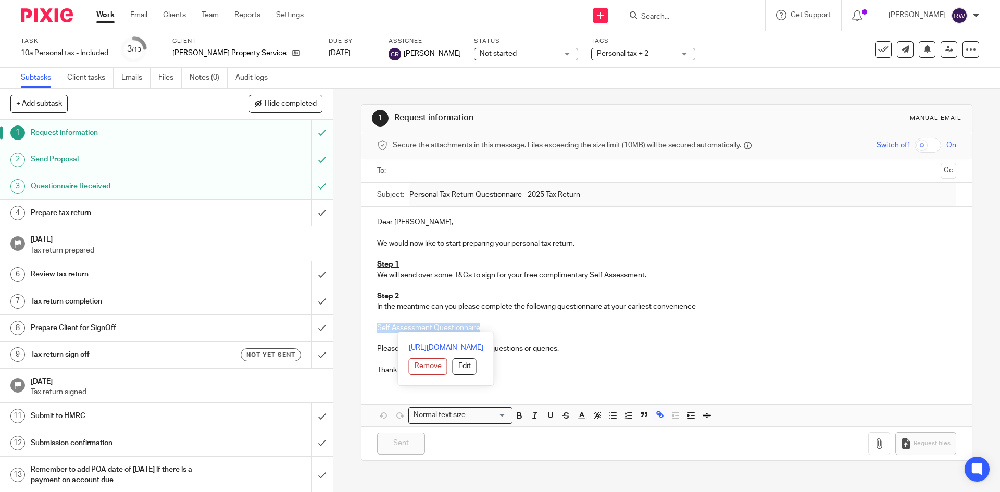
drag, startPoint x: 404, startPoint y: 318, endPoint x: 372, endPoint y: 328, distance: 33.1
click at [372, 328] on div "Dear [PERSON_NAME], We would now like to start preparing your personal tax retu…" at bounding box center [666, 295] width 610 height 177
copy link "Self Assessment Questionnaire"
